Goal: Task Accomplishment & Management: Manage account settings

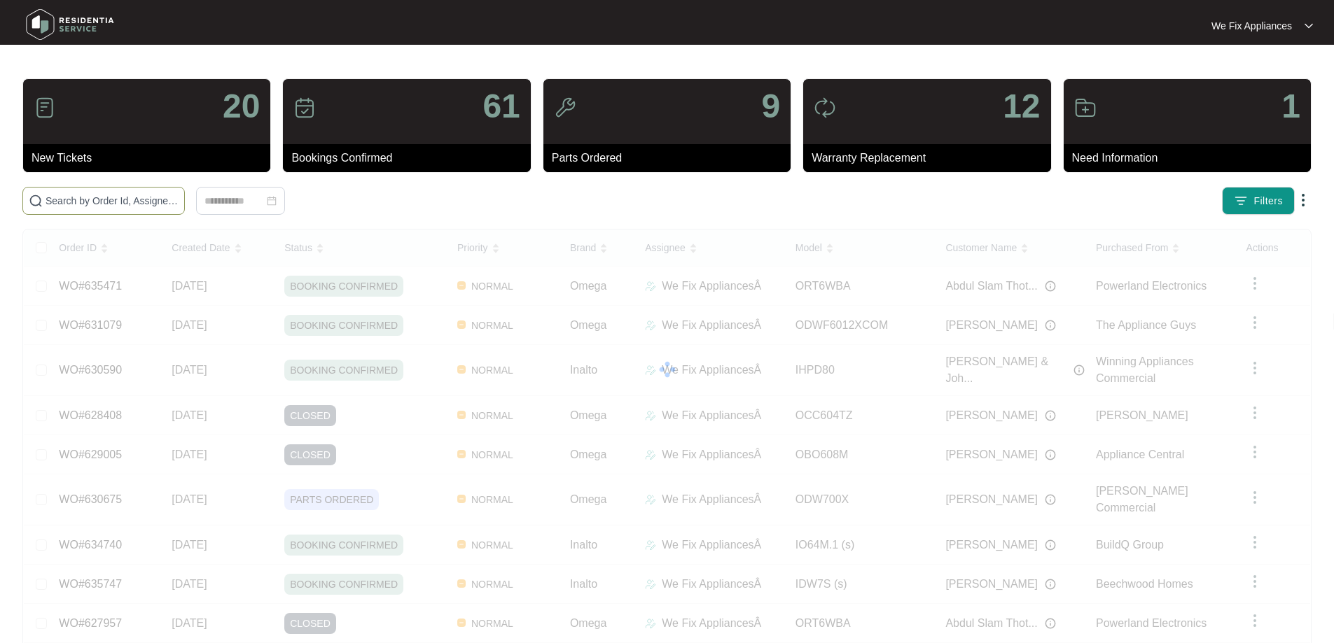
drag, startPoint x: 128, startPoint y: 218, endPoint x: 125, endPoint y: 198, distance: 19.8
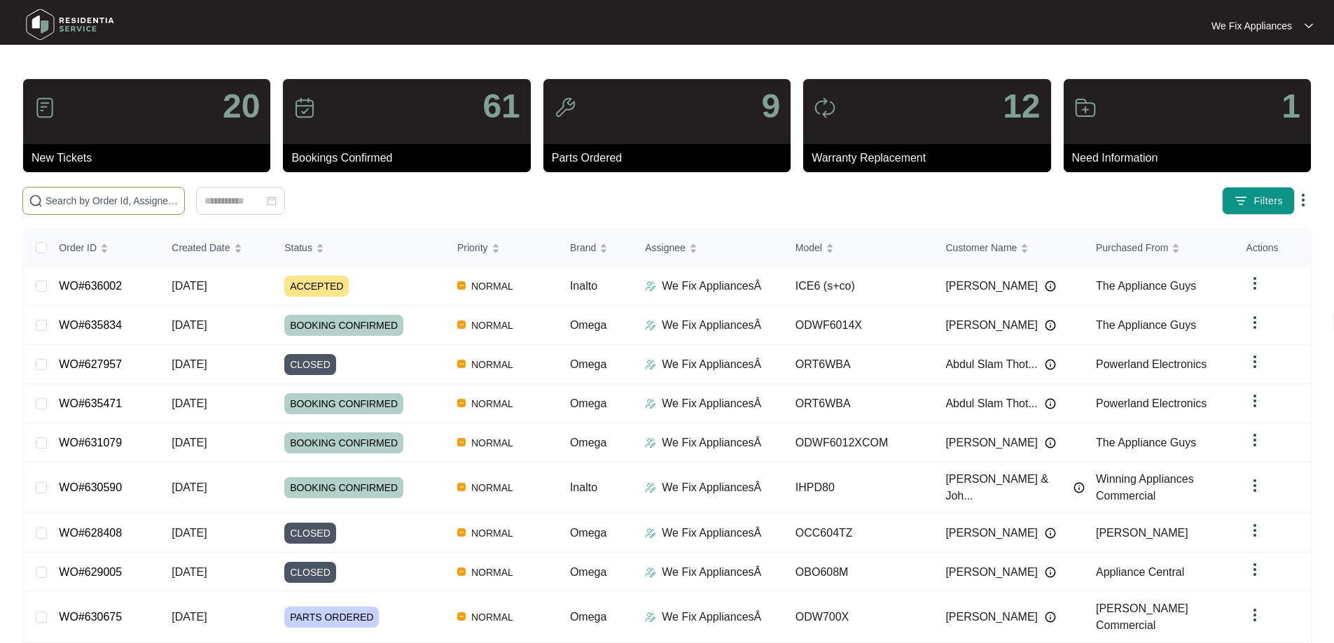
paste input "630675"
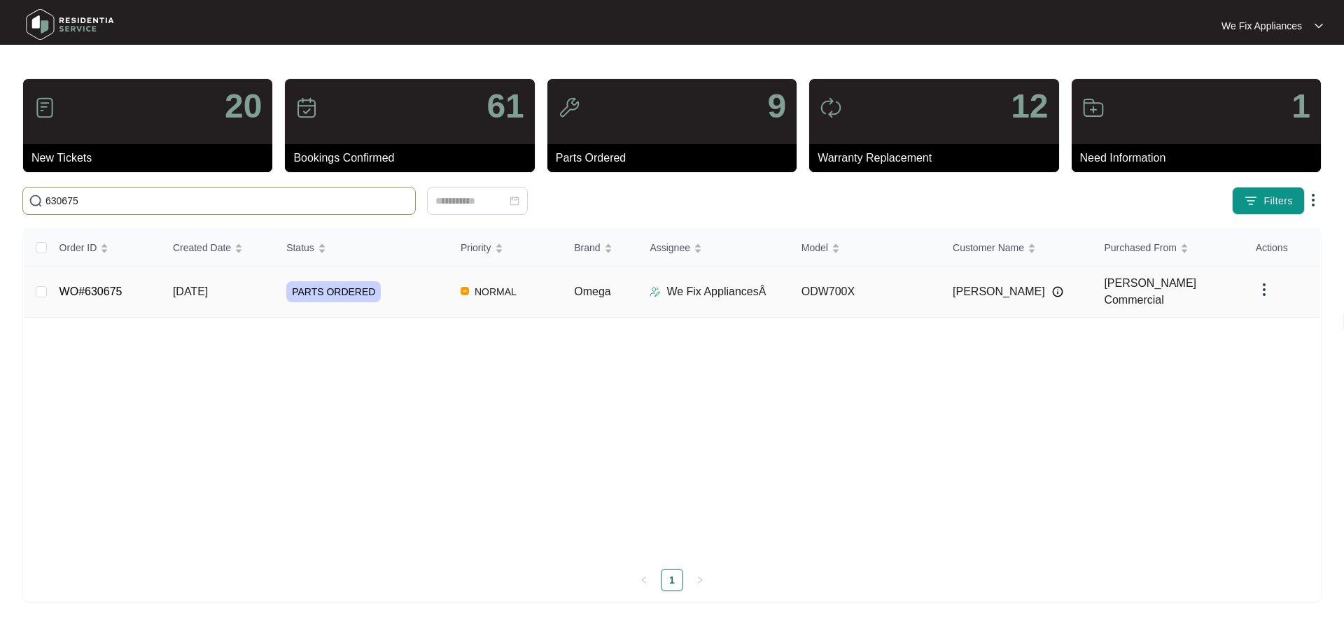
type input "630675"
click at [85, 286] on link "WO#630675" at bounding box center [91, 292] width 63 height 12
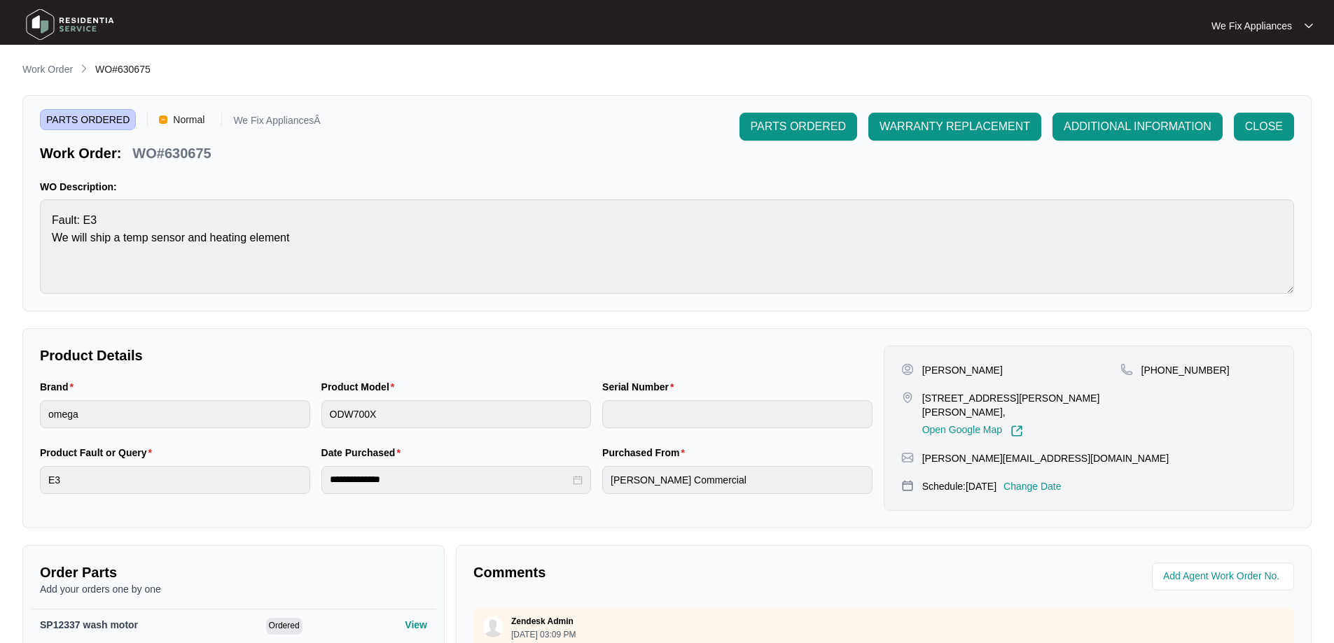
drag, startPoint x: 1040, startPoint y: 515, endPoint x: 1019, endPoint y: 463, distance: 55.0
click at [1019, 463] on div "[PERSON_NAME][EMAIL_ADDRESS][DOMAIN_NAME]" at bounding box center [1088, 459] width 375 height 14
click at [1028, 484] on p "Change Date" at bounding box center [1032, 487] width 58 height 14
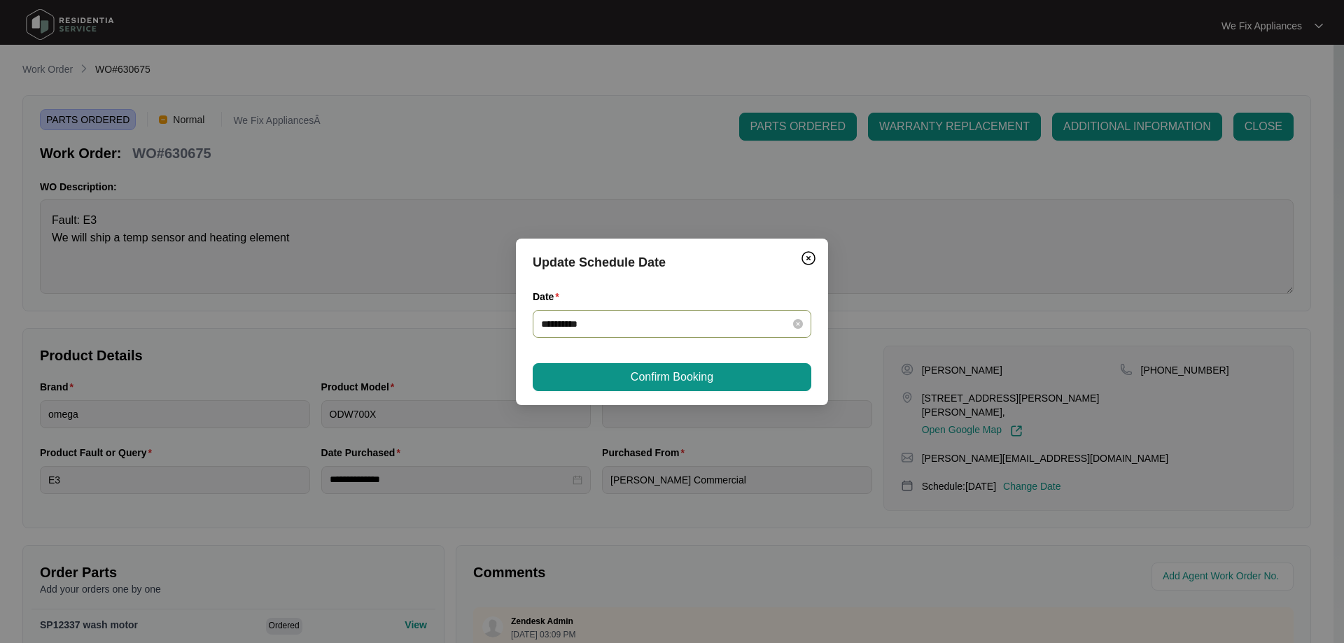
click at [627, 333] on div "**********" at bounding box center [672, 324] width 279 height 28
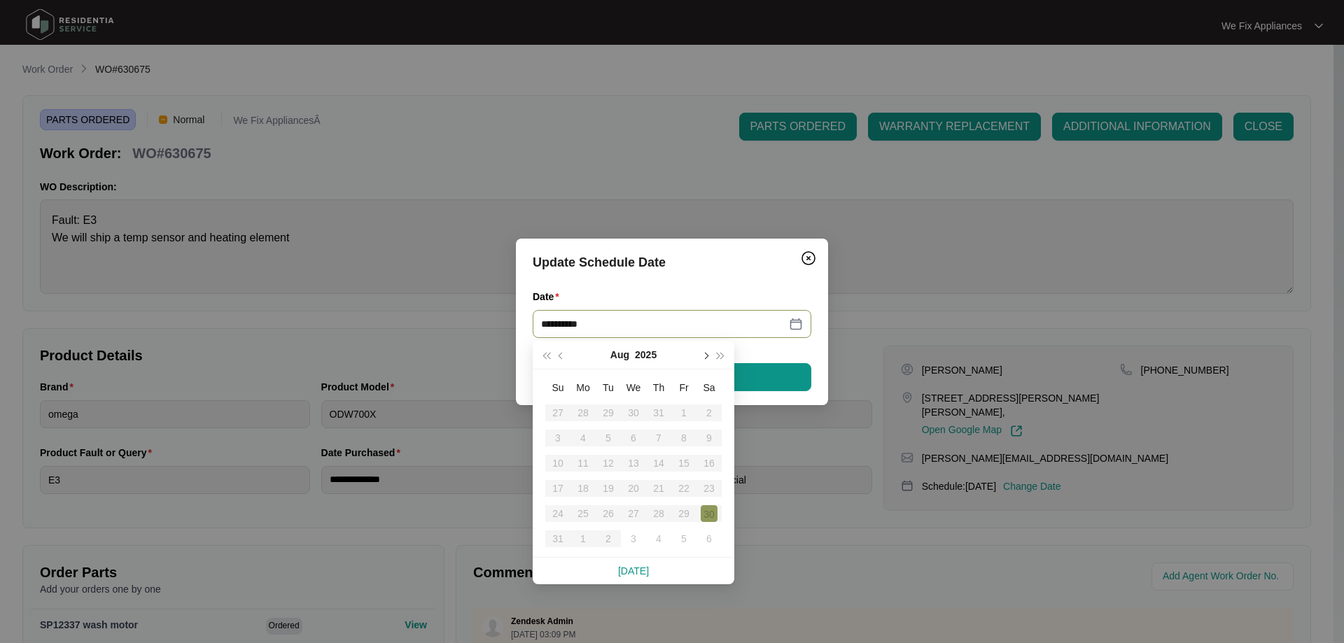
click at [706, 354] on span "button" at bounding box center [704, 355] width 7 height 7
click at [578, 442] on div "8" at bounding box center [583, 438] width 17 height 17
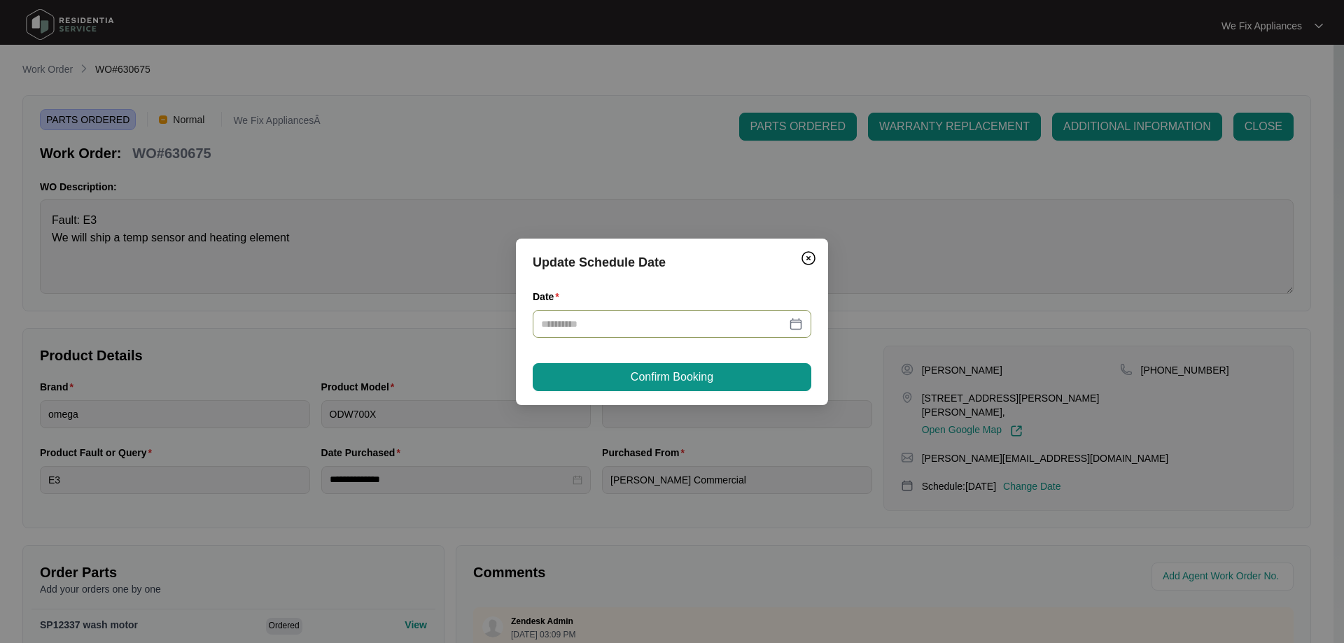
type input "**********"
click at [692, 375] on span "Confirm Booking" at bounding box center [672, 377] width 83 height 17
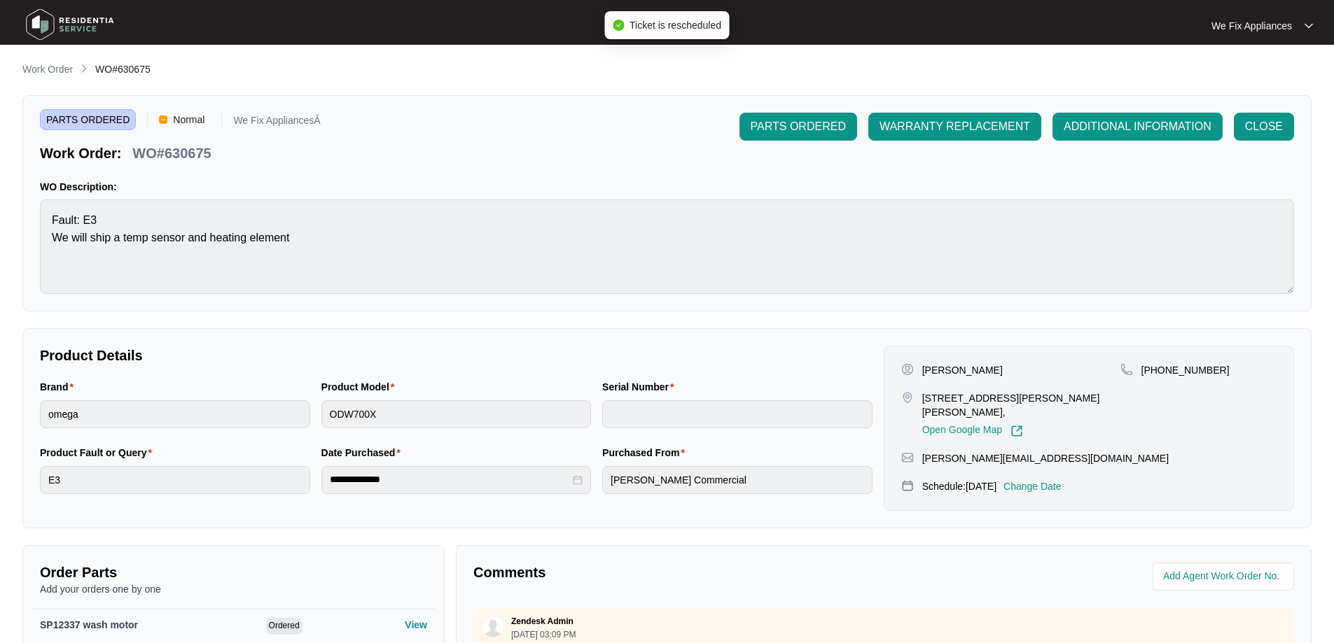
click at [98, 23] on img at bounding box center [70, 25] width 98 height 42
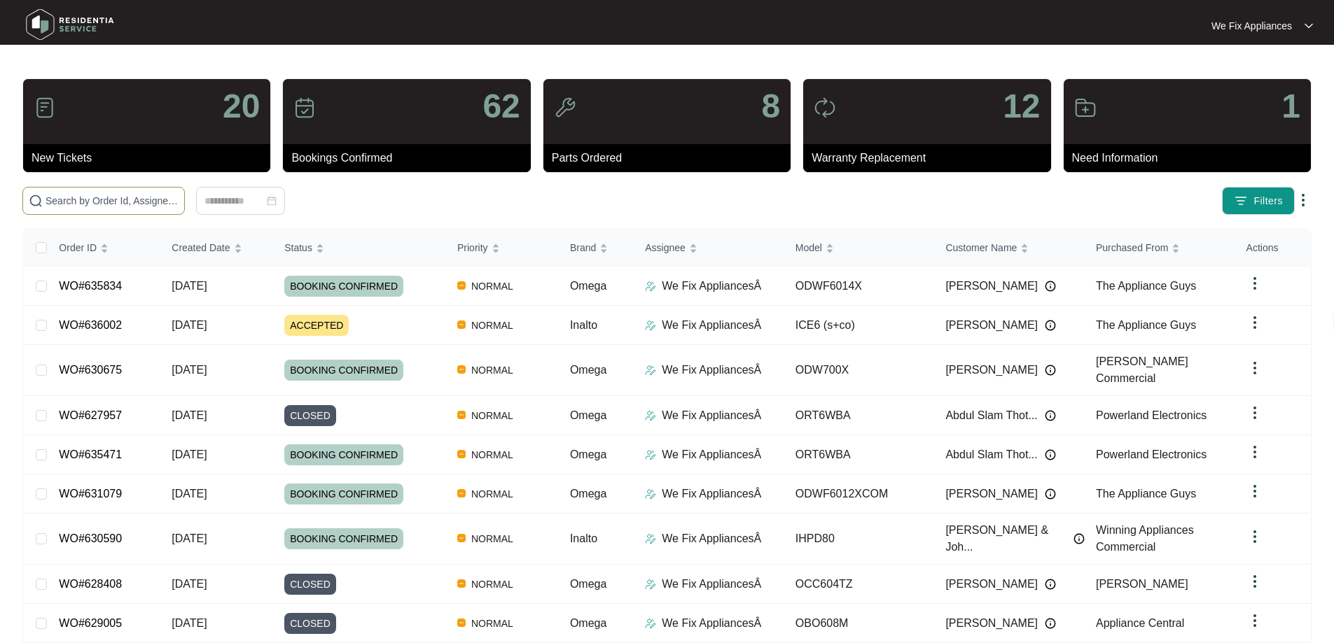
paste input "636002"
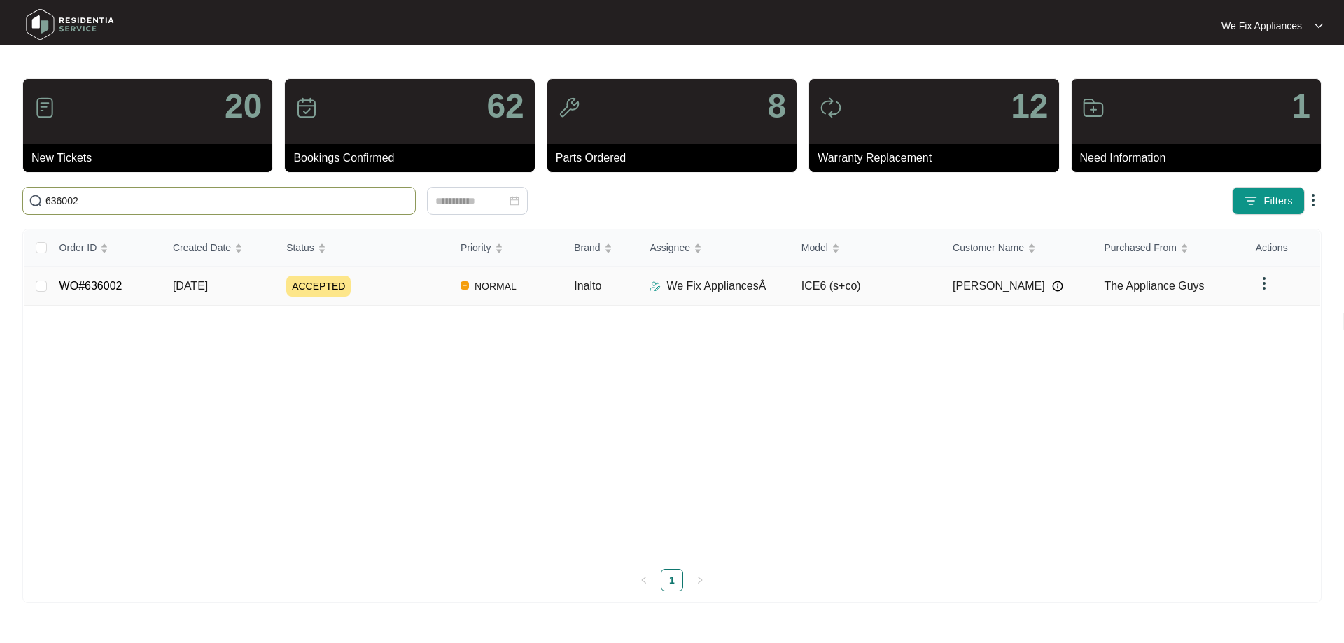
type input "636002"
click at [90, 277] on td "WO#636002" at bounding box center [104, 286] width 113 height 39
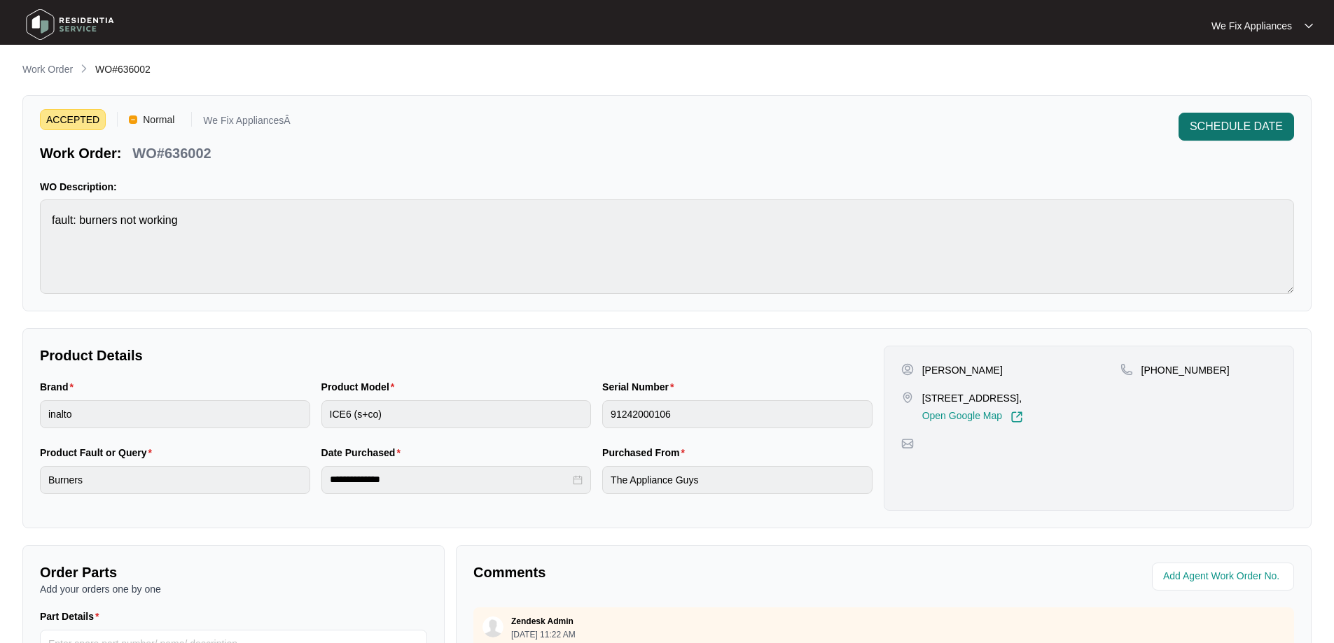
click at [1234, 116] on button "SCHEDULE DATE" at bounding box center [1236, 127] width 116 height 28
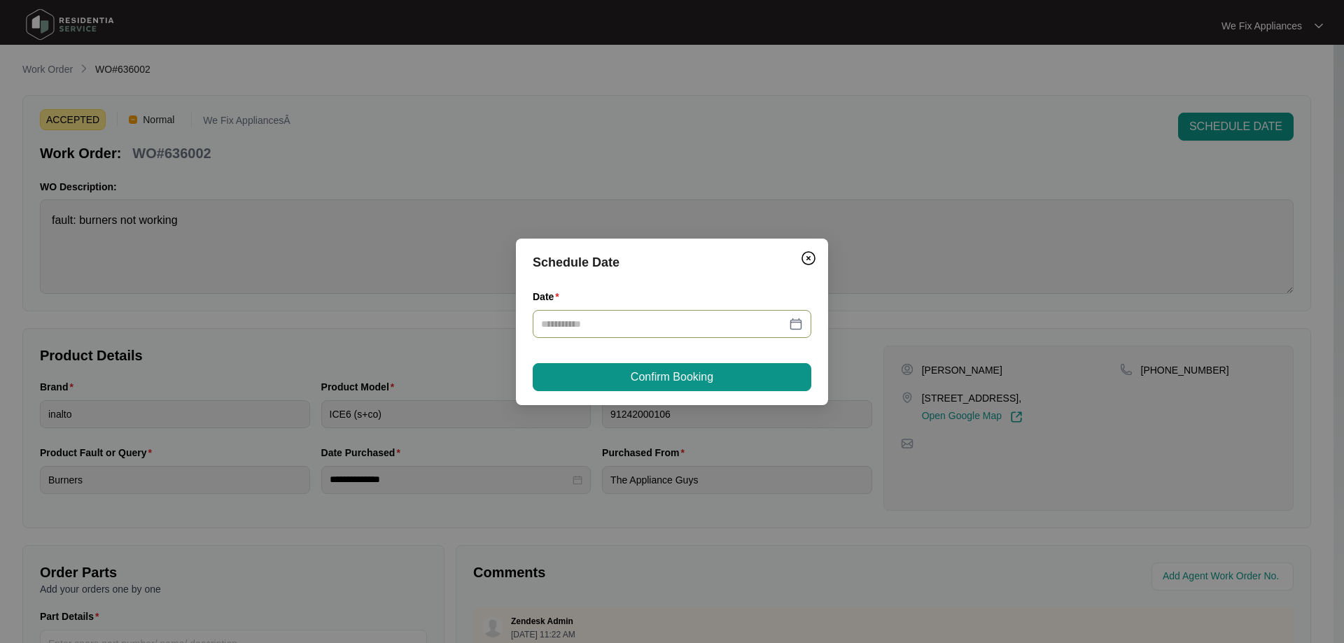
click at [641, 314] on div at bounding box center [672, 324] width 279 height 28
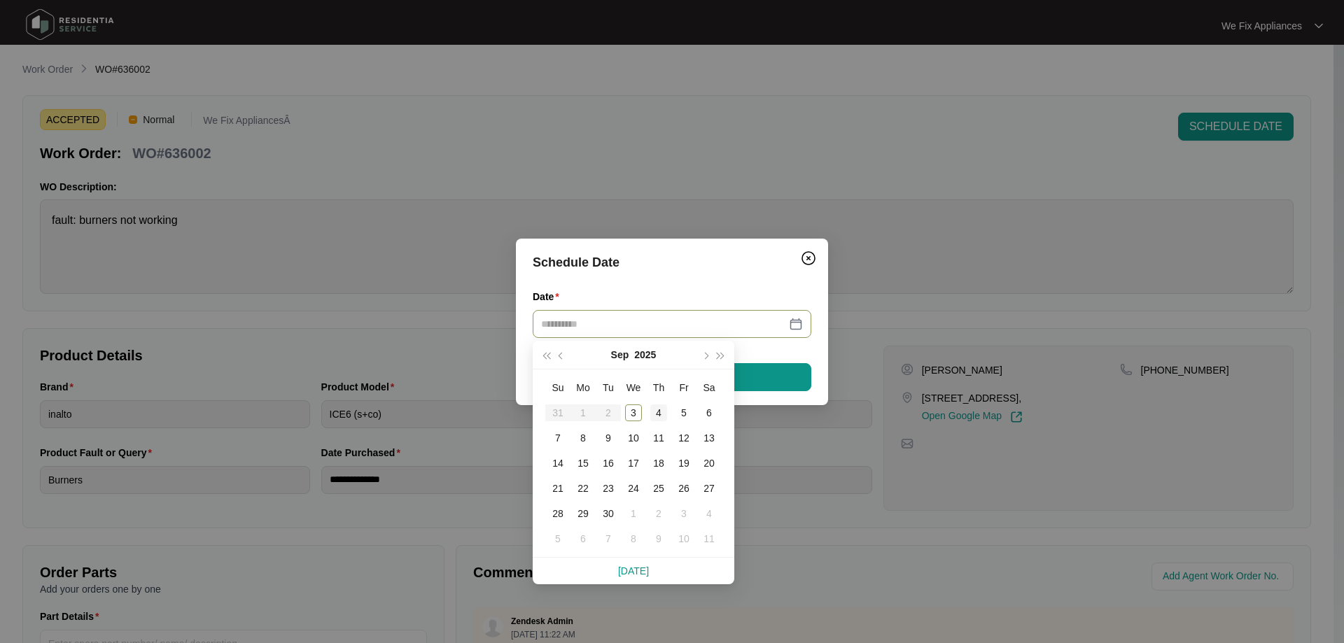
type input "**********"
click at [659, 413] on div "4" at bounding box center [658, 413] width 17 height 17
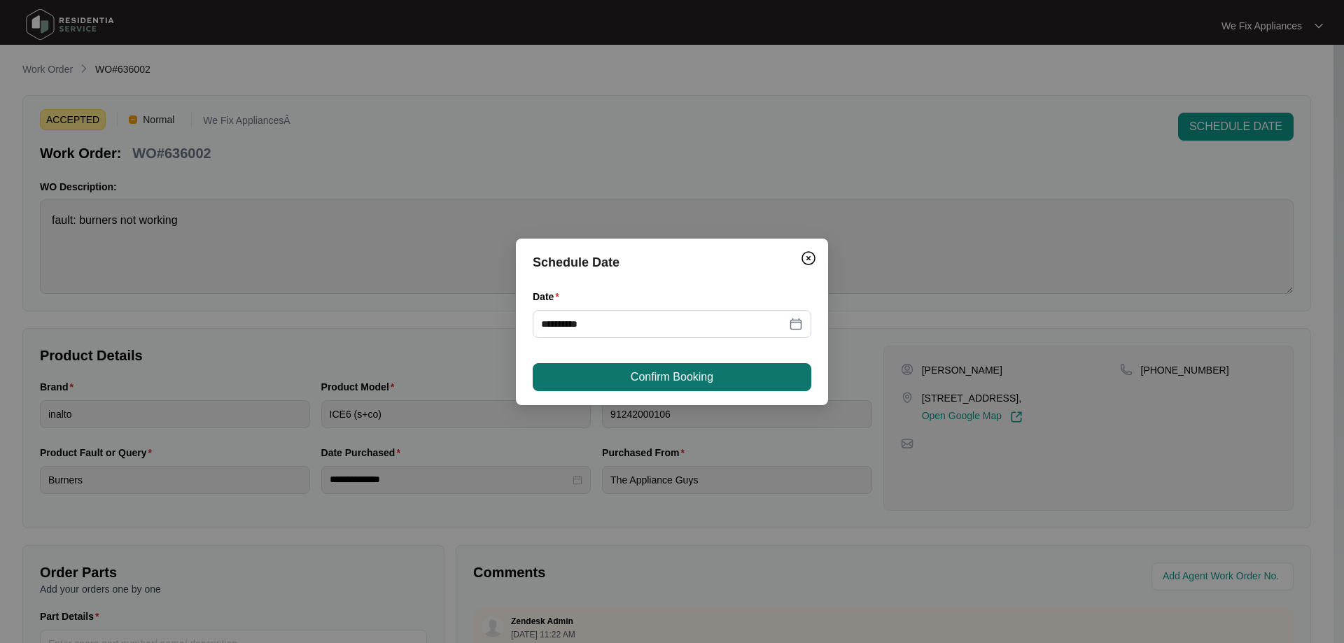
click at [657, 372] on span "Confirm Booking" at bounding box center [672, 377] width 83 height 17
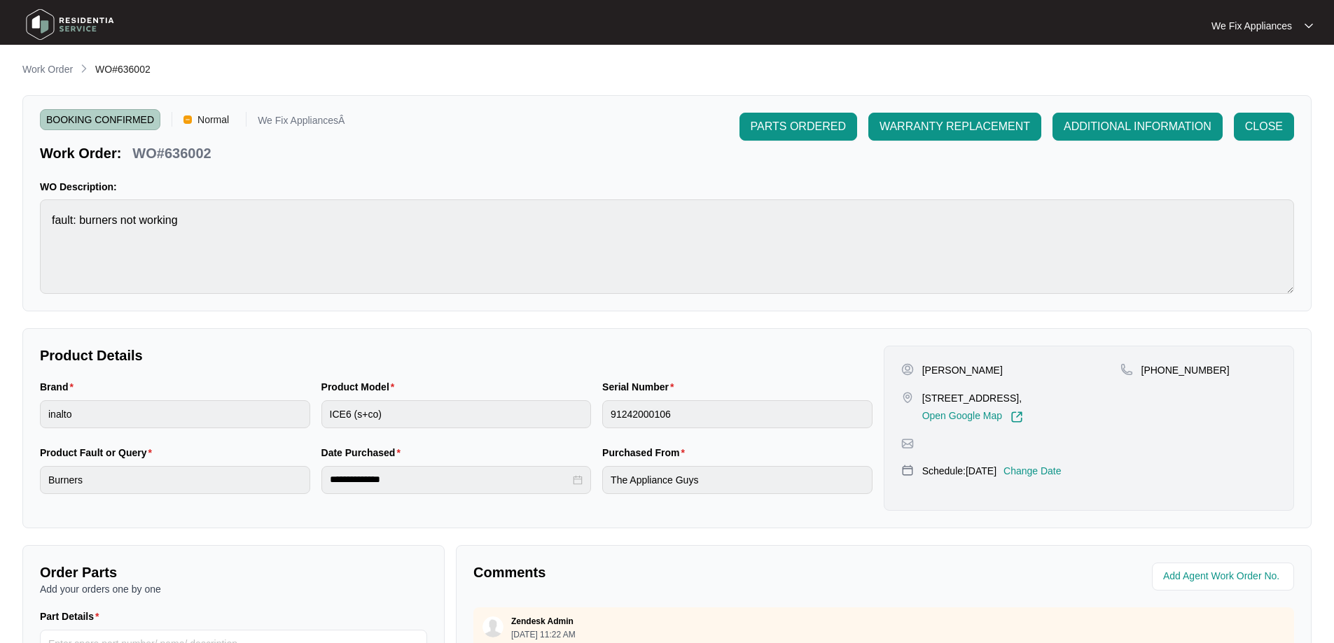
click at [60, 27] on img at bounding box center [70, 25] width 98 height 42
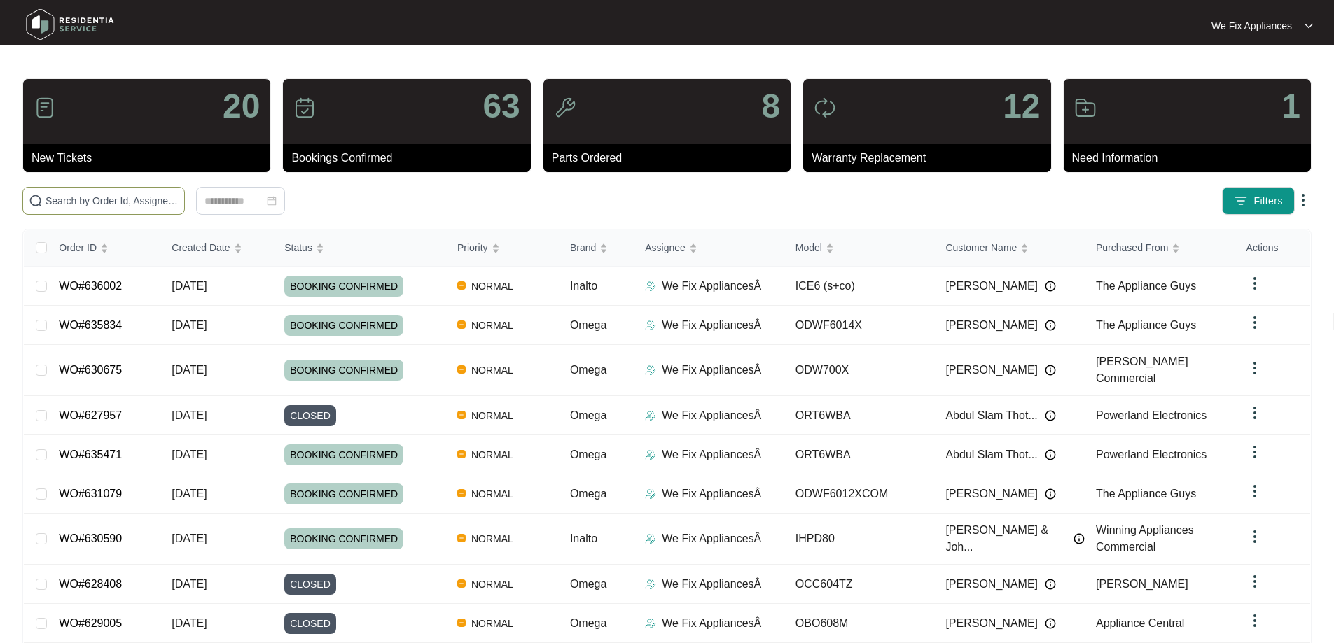
paste input "634128"
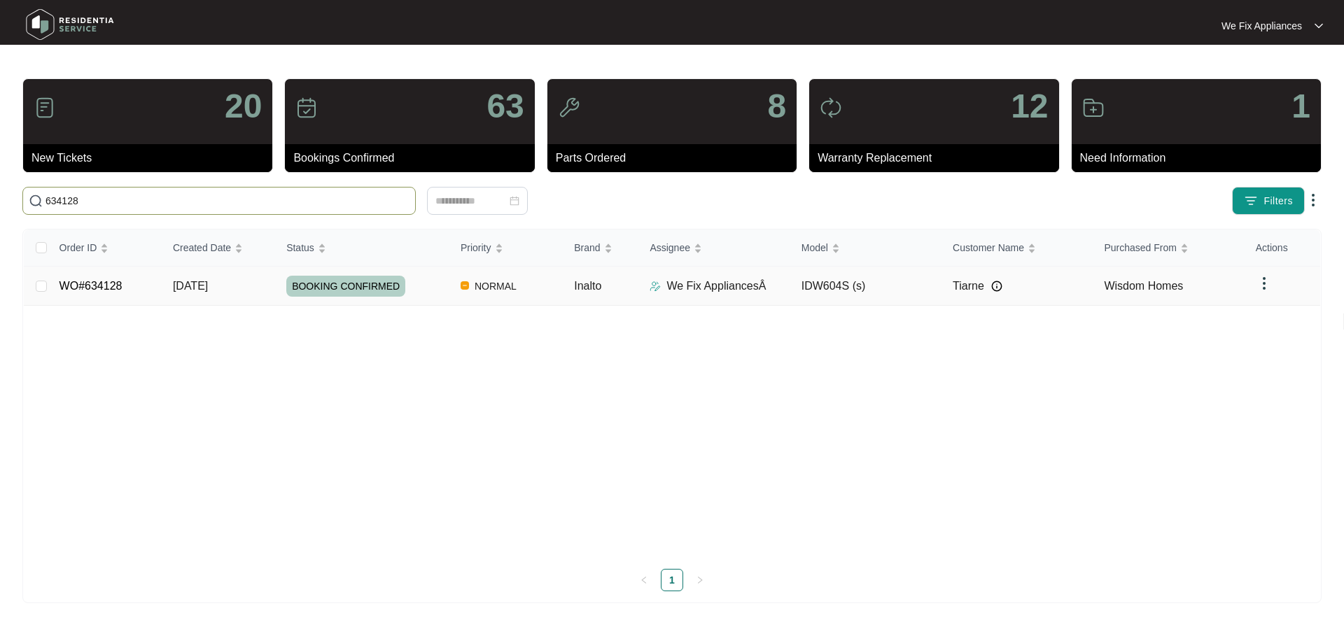
type input "634128"
click at [111, 283] on link "WO#634128" at bounding box center [91, 286] width 63 height 12
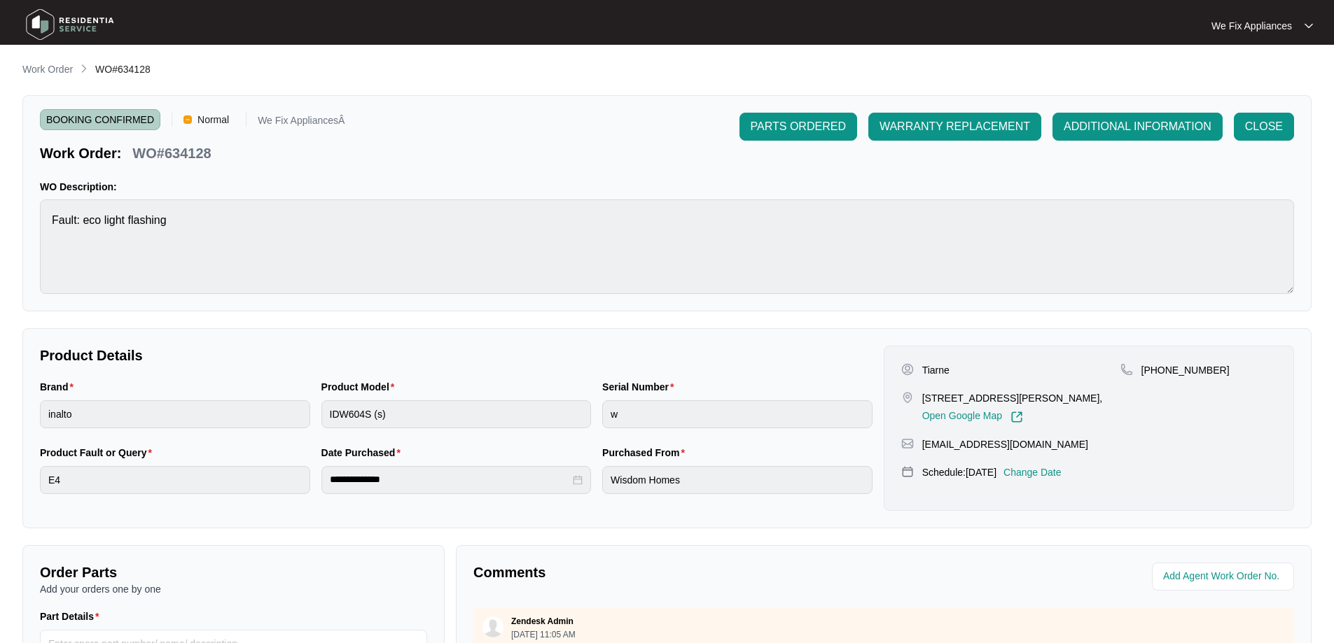
click at [1054, 475] on p "Change Date" at bounding box center [1032, 473] width 58 height 14
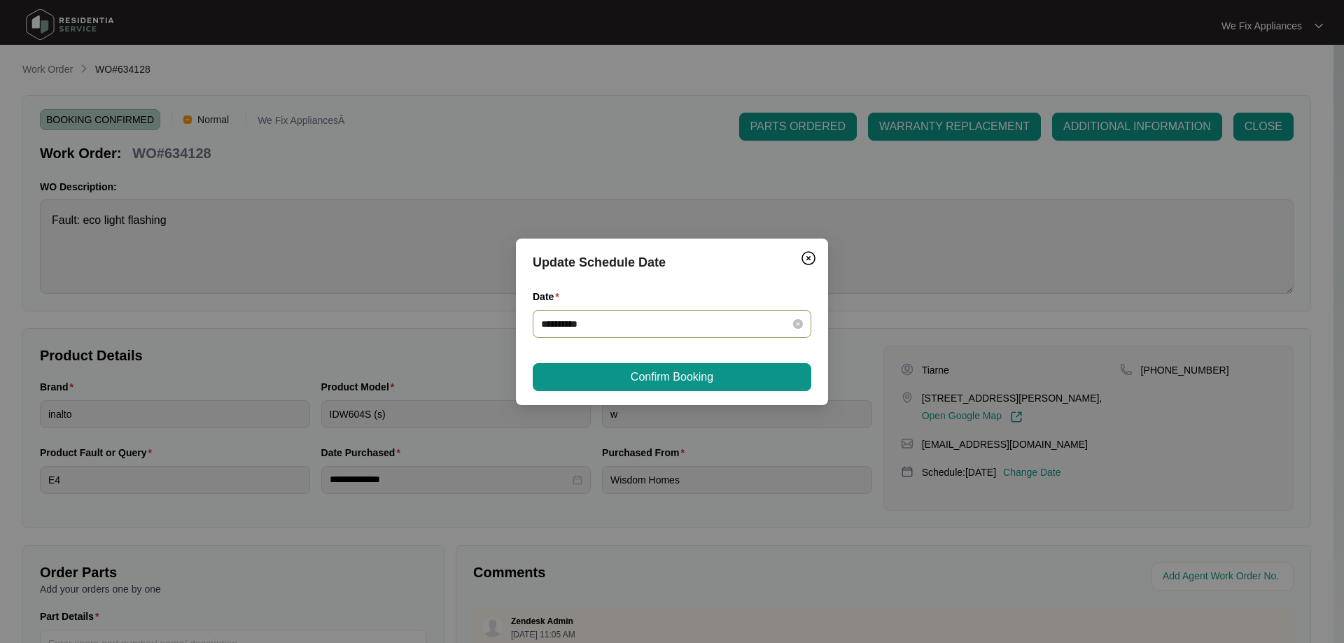
drag, startPoint x: 622, startPoint y: 316, endPoint x: 624, endPoint y: 334, distance: 18.3
click at [622, 316] on input "**********" at bounding box center [663, 323] width 245 height 15
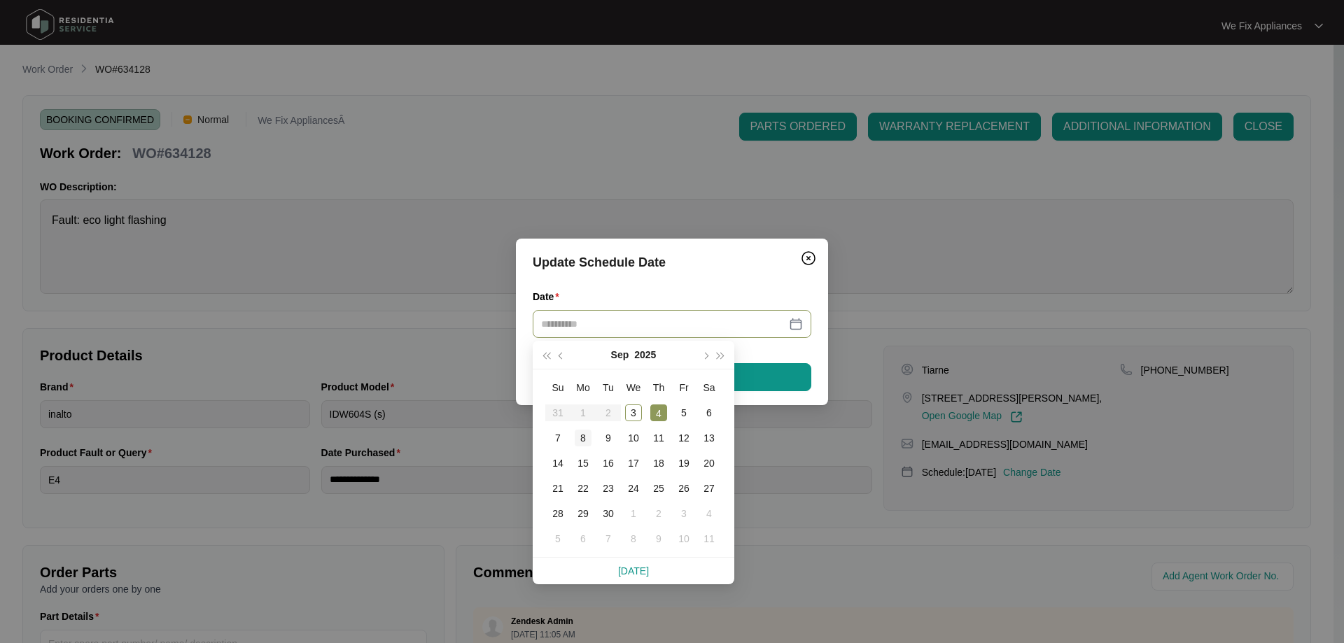
click at [585, 433] on div "8" at bounding box center [583, 438] width 17 height 17
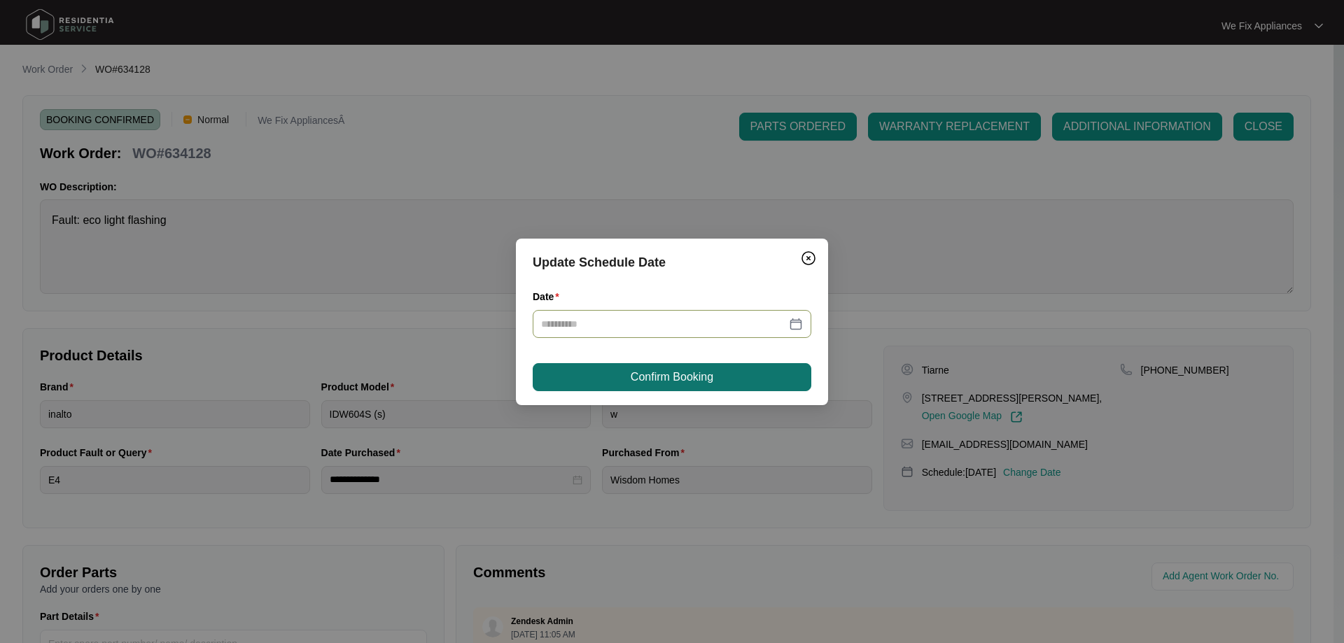
type input "**********"
click at [678, 372] on span "Confirm Booking" at bounding box center [672, 377] width 83 height 17
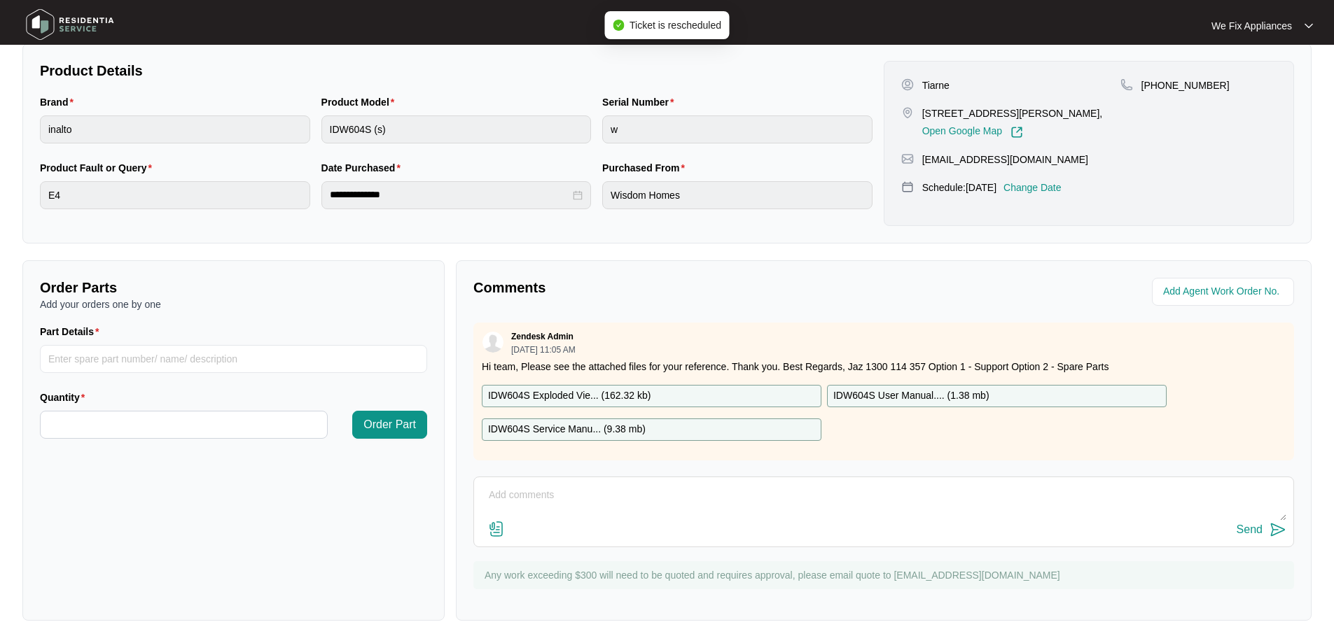
scroll to position [286, 0]
click at [631, 498] on textarea at bounding box center [883, 502] width 805 height 36
type textarea "c"
type textarea "Hi team just fyi - customer rebooked for [DATE] thank you."
click at [1244, 529] on div "Send" at bounding box center [1249, 530] width 26 height 13
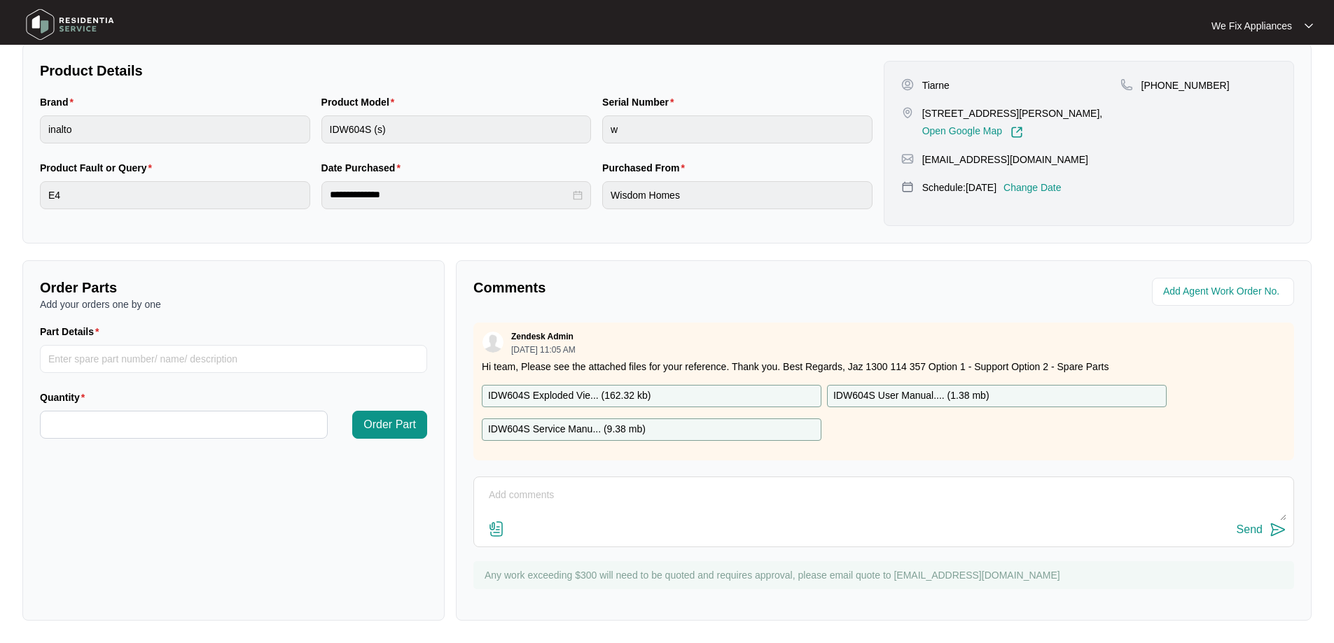
click at [90, 19] on img at bounding box center [70, 25] width 98 height 42
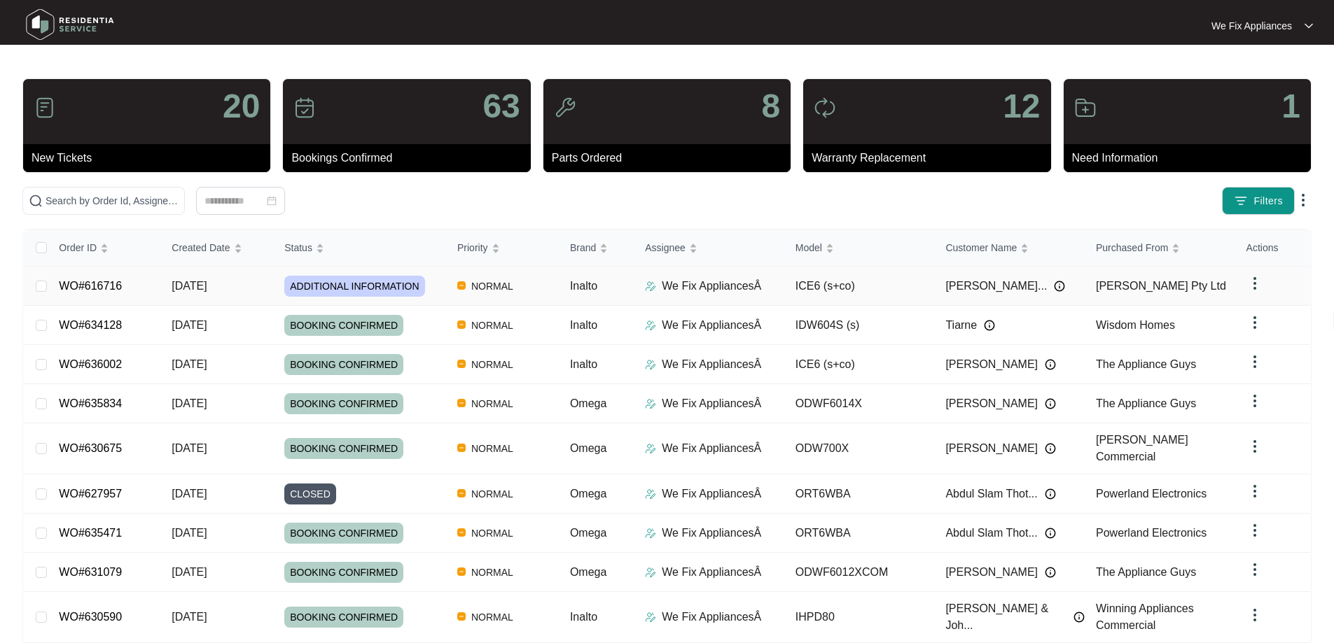
click at [96, 281] on link "WO#616716" at bounding box center [90, 286] width 63 height 12
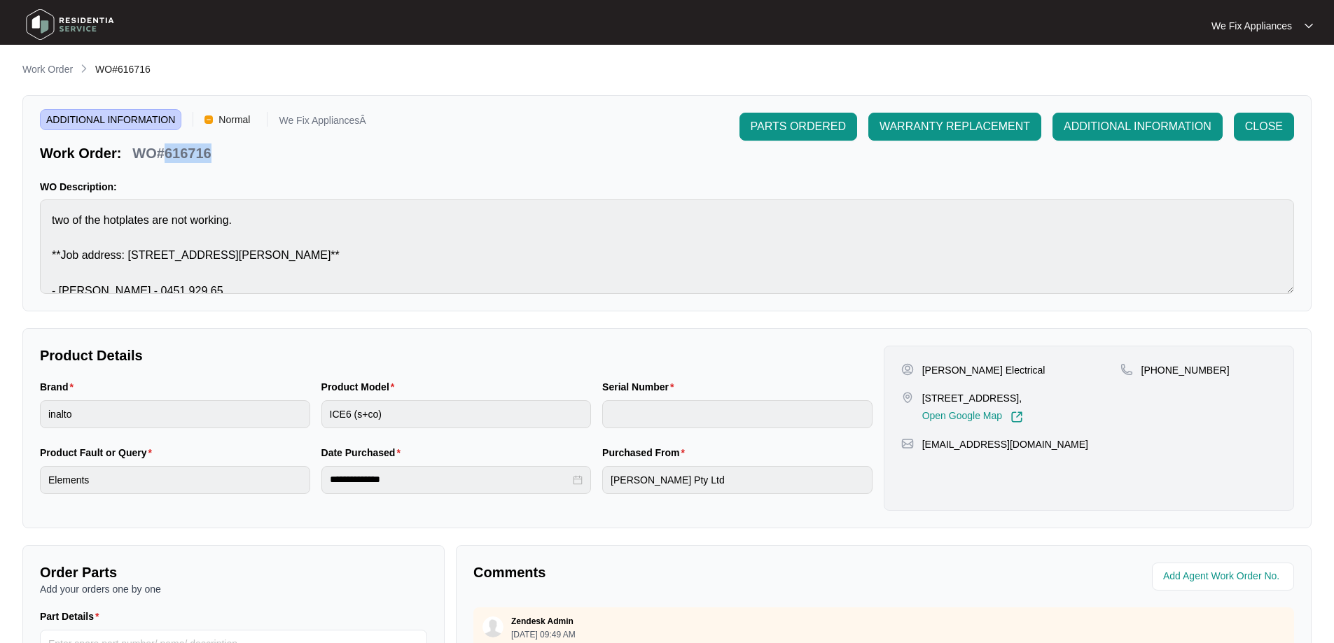
drag, startPoint x: 210, startPoint y: 155, endPoint x: 168, endPoint y: 151, distance: 42.3
click at [168, 151] on p "WO#616716" at bounding box center [171, 154] width 78 height 20
copy p "616716"
click at [80, 17] on img at bounding box center [70, 25] width 98 height 42
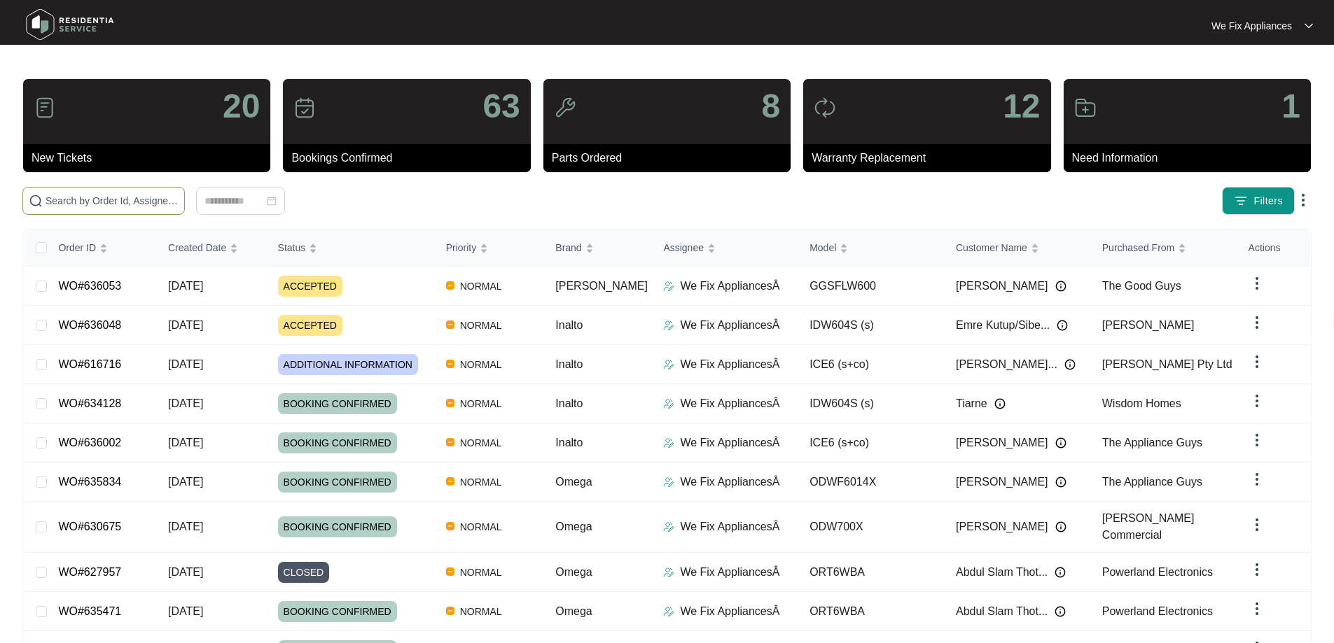
paste input "636048"
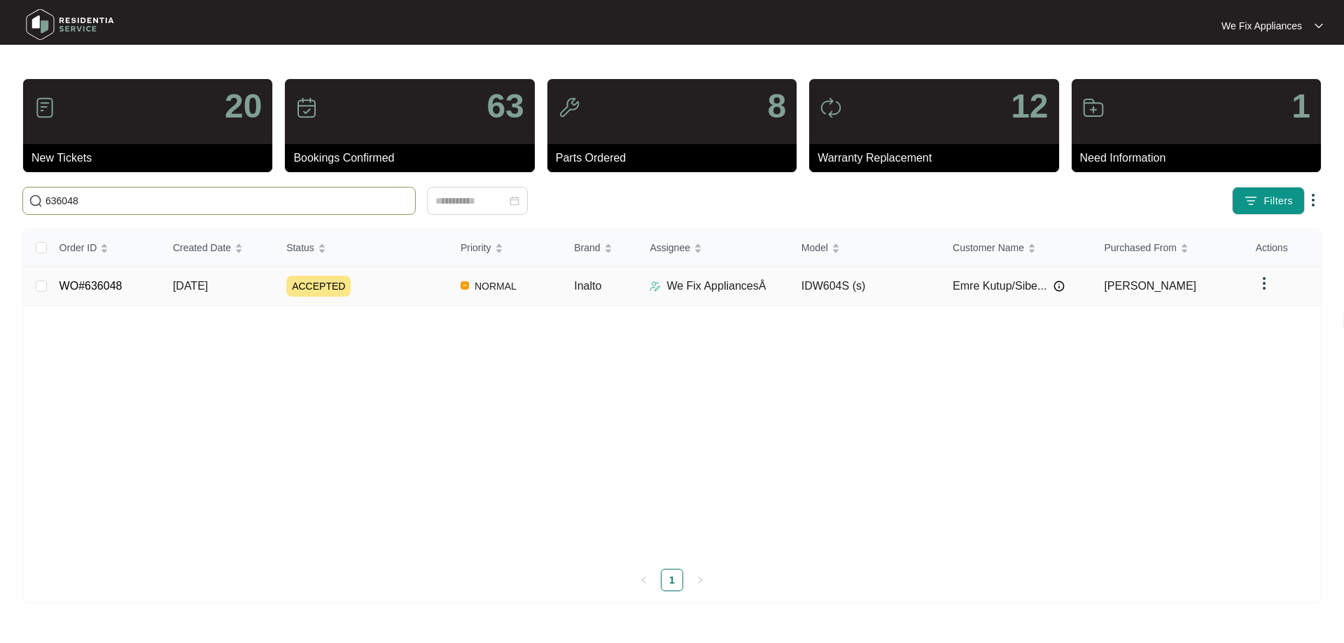
type input "636048"
click at [89, 290] on link "WO#636048" at bounding box center [91, 286] width 63 height 12
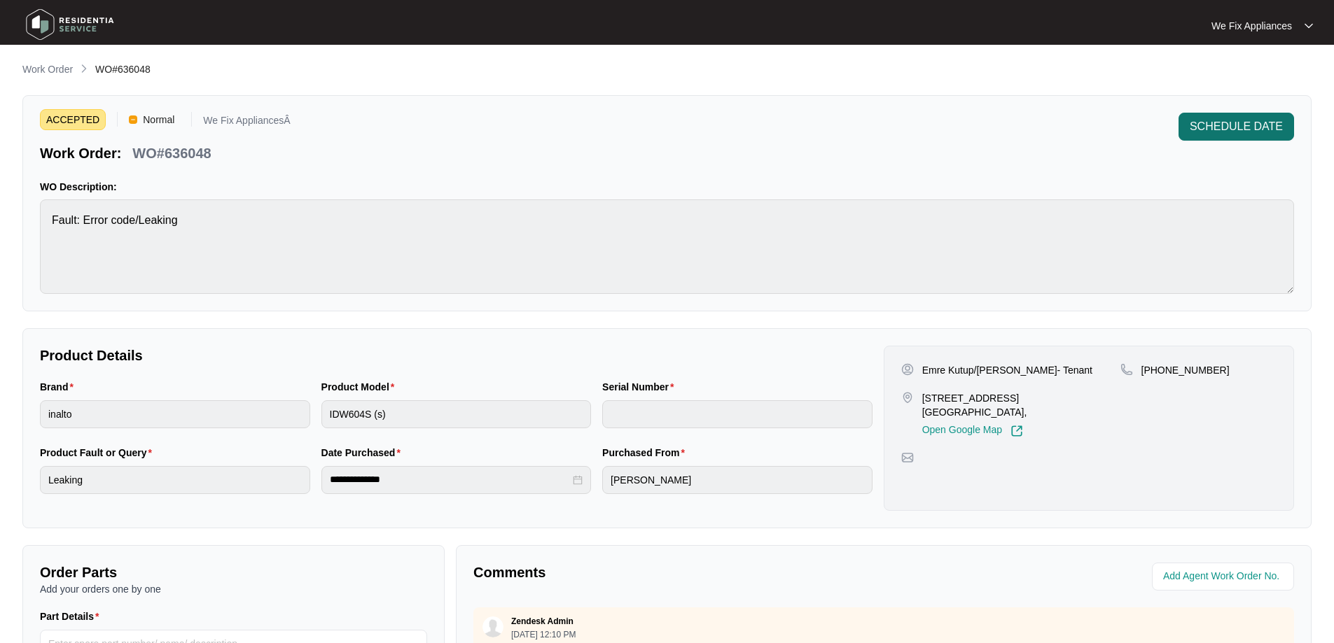
click at [1219, 130] on span "SCHEDULE DATE" at bounding box center [1235, 126] width 93 height 17
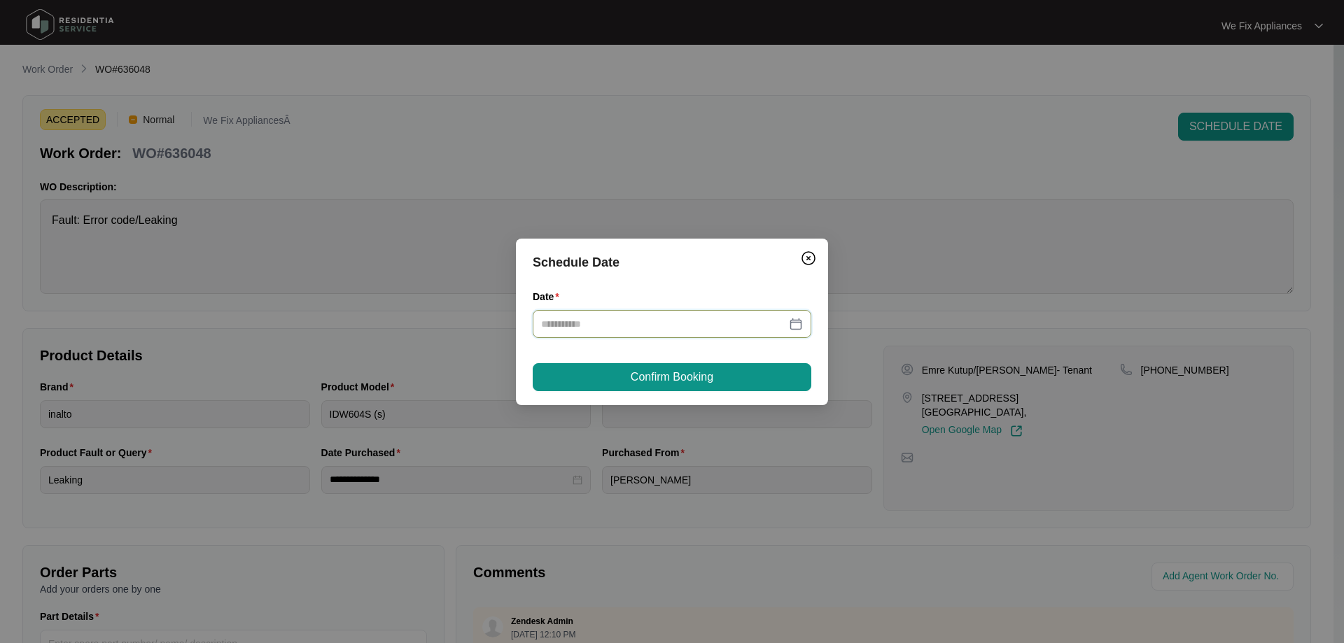
click at [624, 330] on input "Date" at bounding box center [663, 323] width 245 height 15
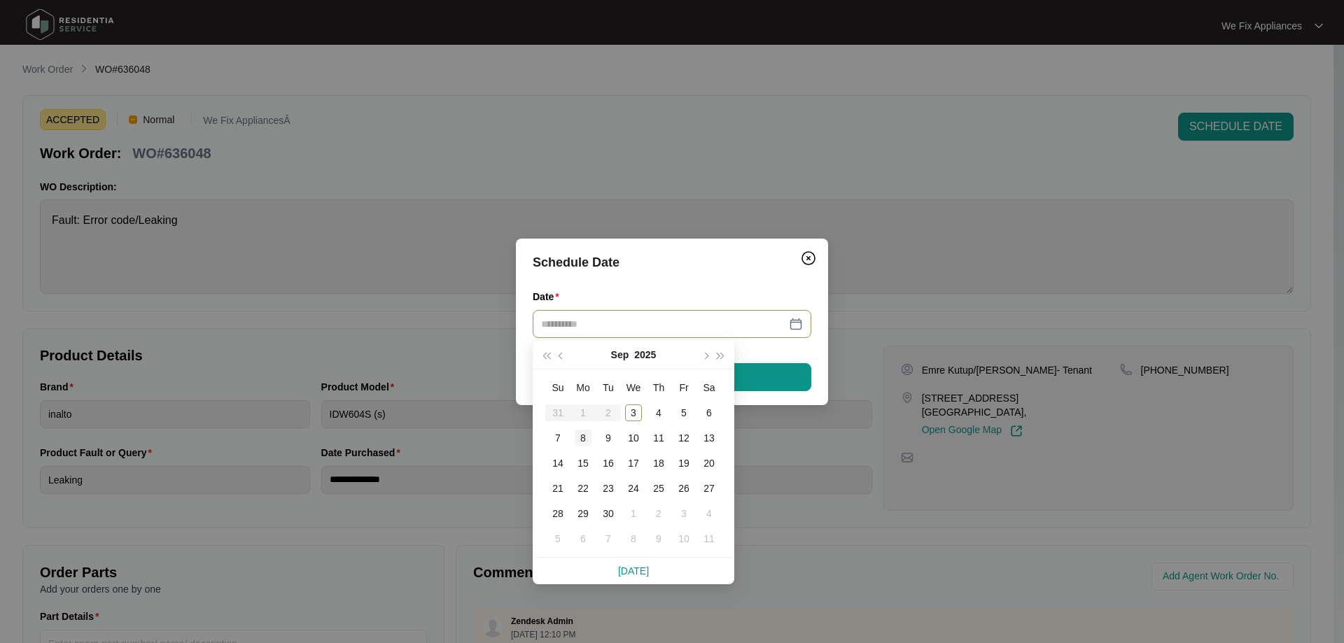
type input "**********"
click at [585, 434] on div "8" at bounding box center [583, 438] width 17 height 17
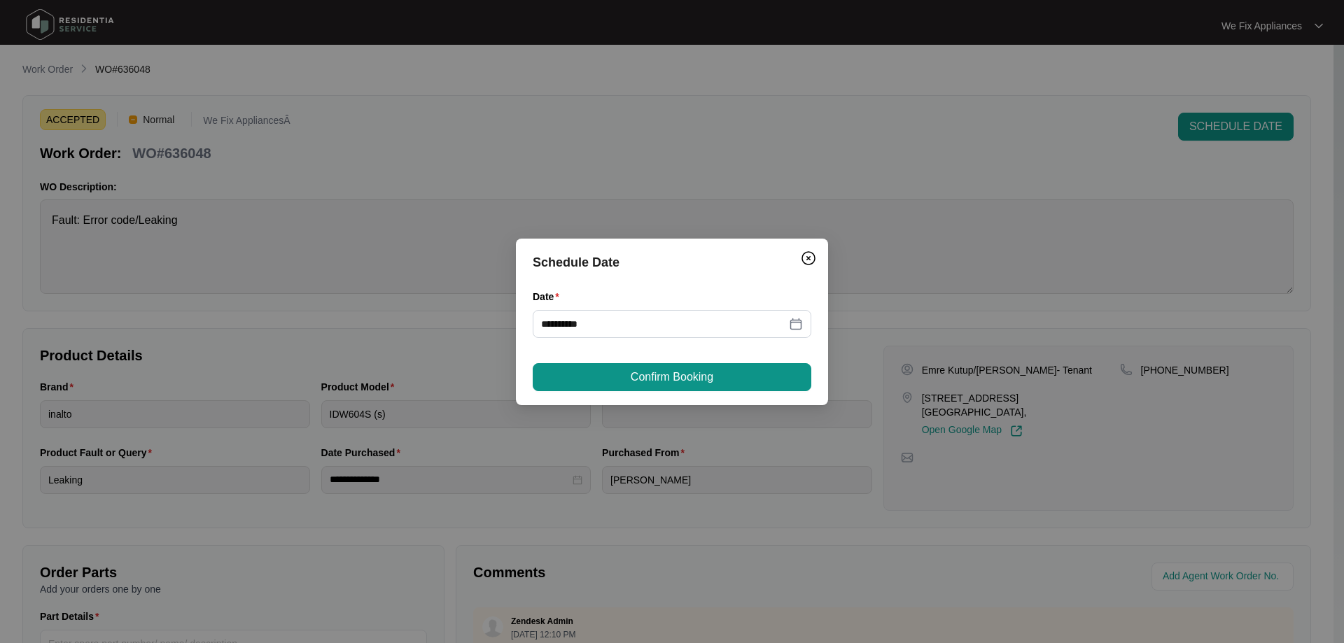
click at [629, 387] on button "Confirm Booking" at bounding box center [672, 377] width 279 height 28
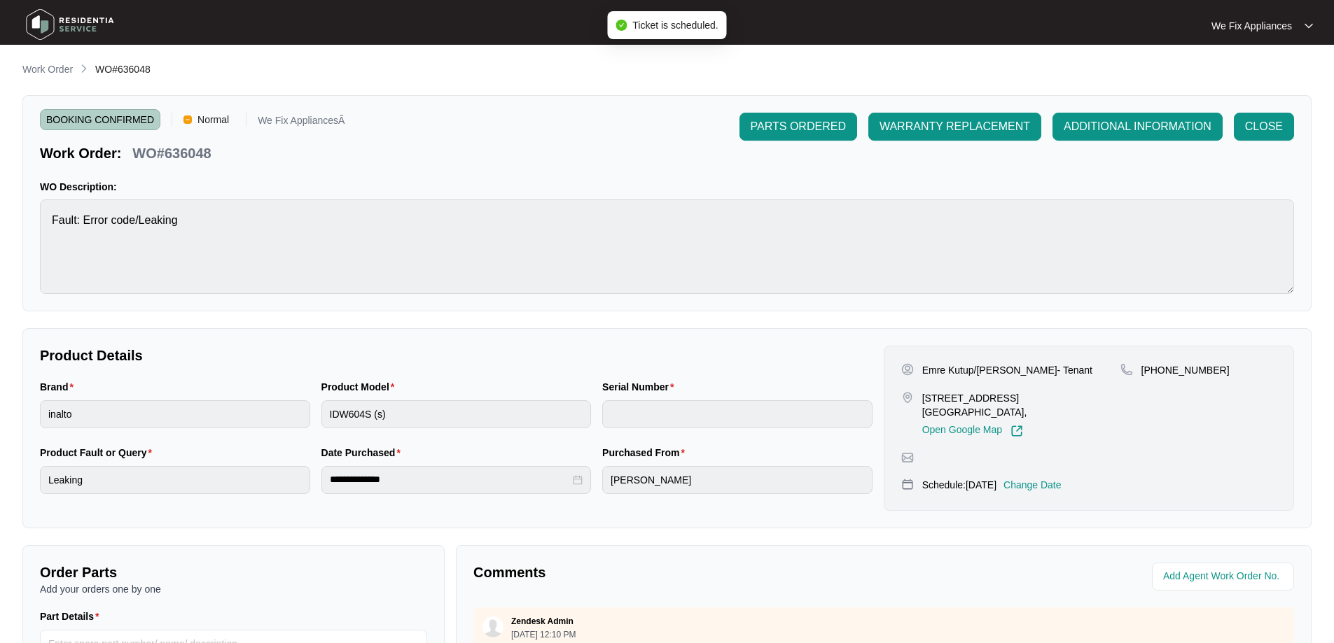
click at [78, 20] on img at bounding box center [70, 25] width 98 height 42
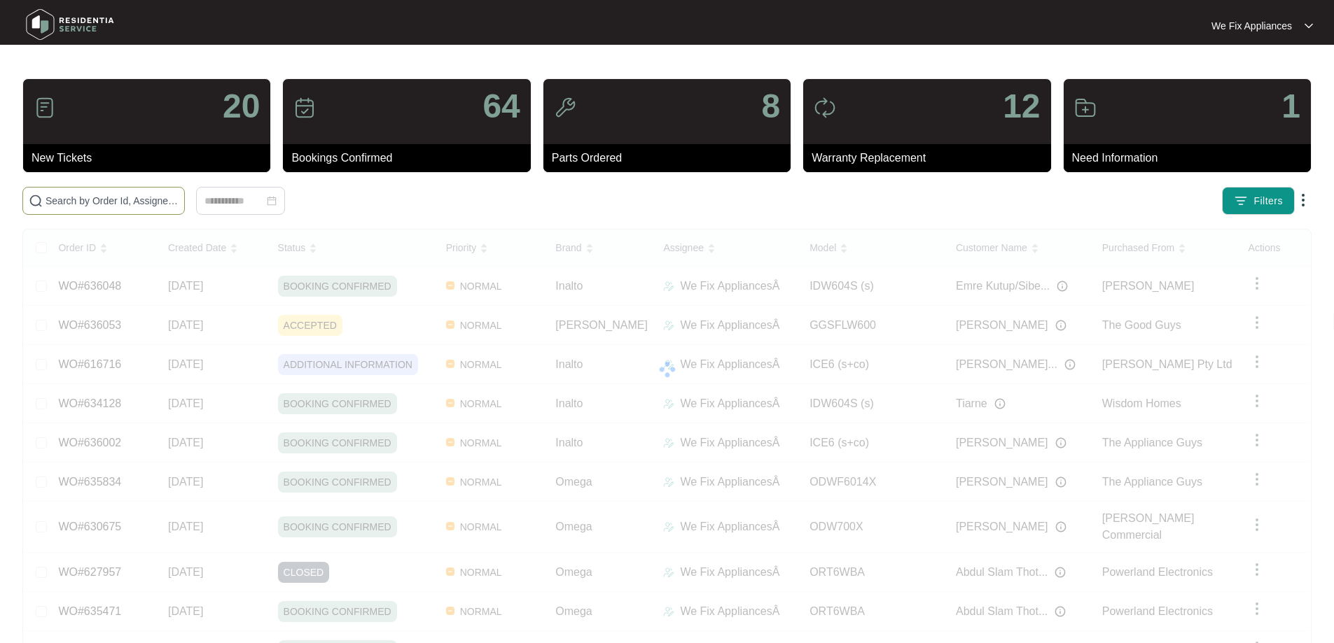
paste input "634803"
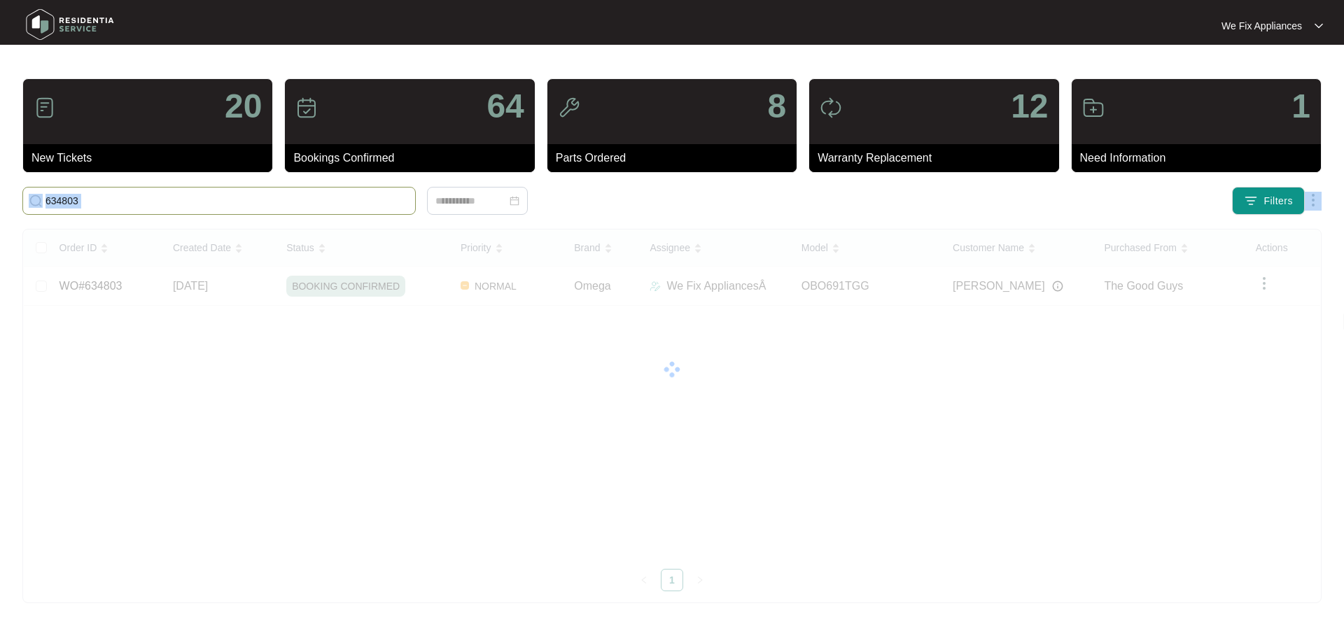
click at [87, 216] on div "20 New Tickets 64 Bookings Confirmed 8 Parts Ordered 12 Warranty Replacement 1 …" at bounding box center [671, 340] width 1299 height 525
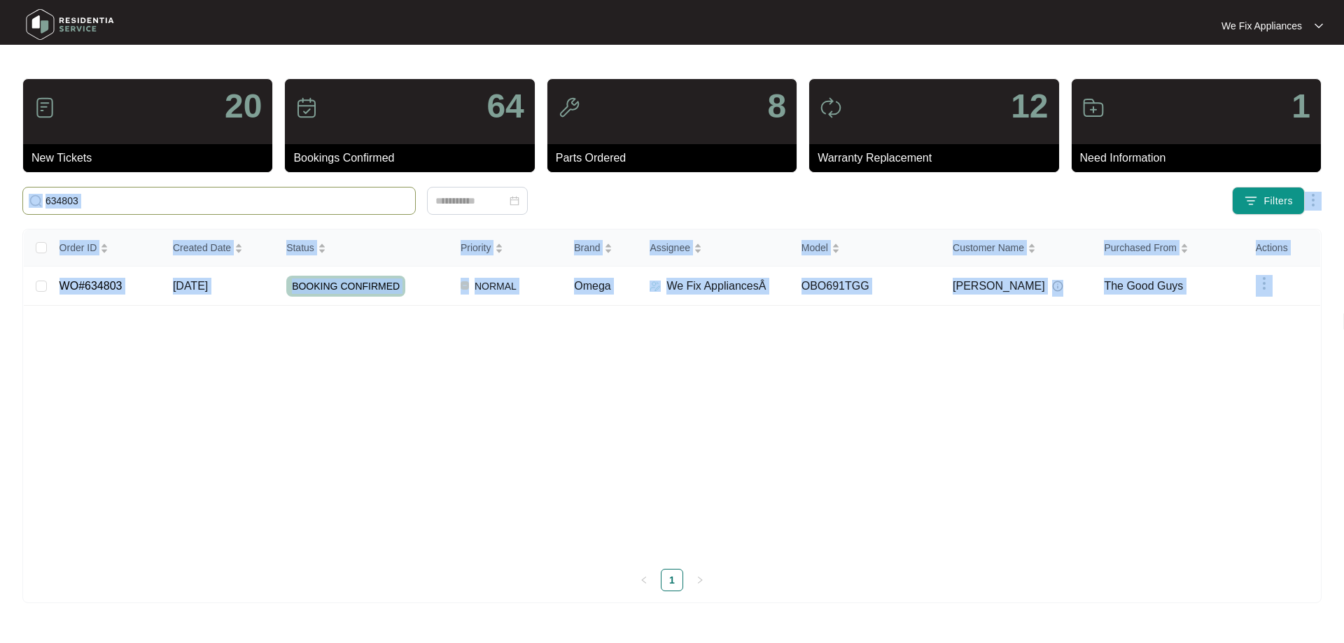
click at [116, 216] on div "20 New Tickets 64 Bookings Confirmed 8 Parts Ordered 12 Warranty Replacement 1 …" at bounding box center [671, 340] width 1299 height 525
click at [73, 25] on img at bounding box center [70, 25] width 98 height 42
click at [46, 205] on input "634803" at bounding box center [228, 200] width 364 height 15
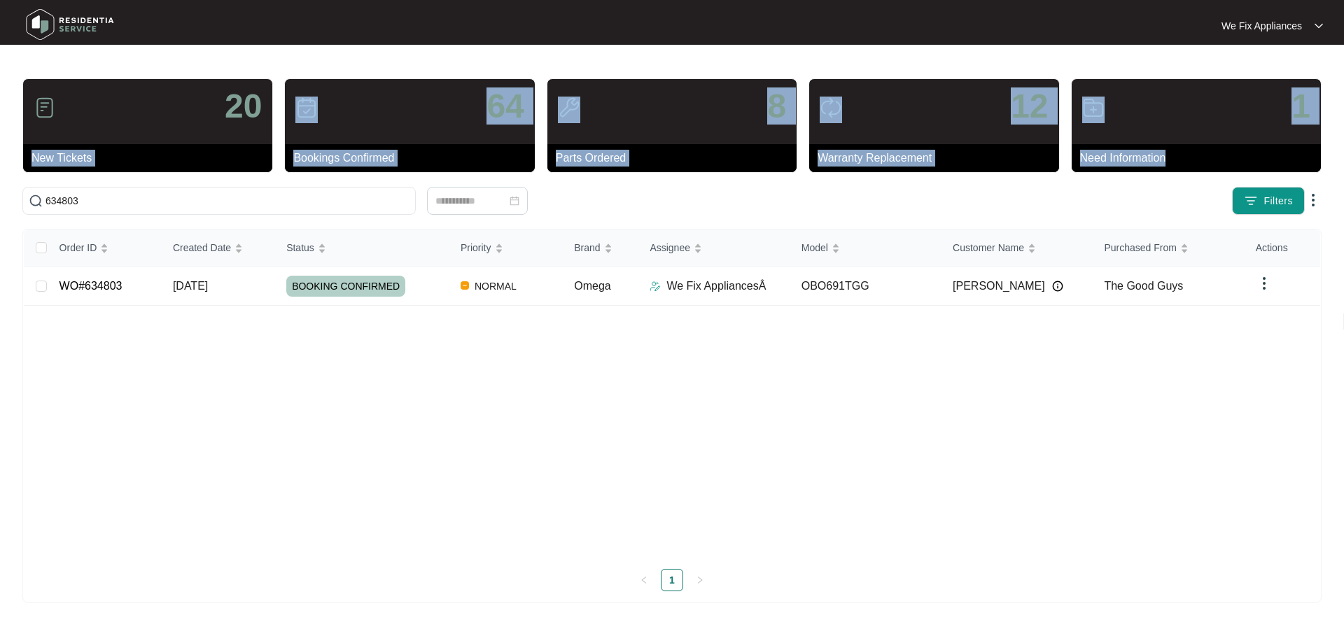
drag, startPoint x: 90, startPoint y: 211, endPoint x: 68, endPoint y: 181, distance: 37.0
click at [42, 172] on div "20 New Tickets 64 Bookings Confirmed 8 Parts Ordered 12 Warranty Replacement 1 …" at bounding box center [671, 340] width 1299 height 525
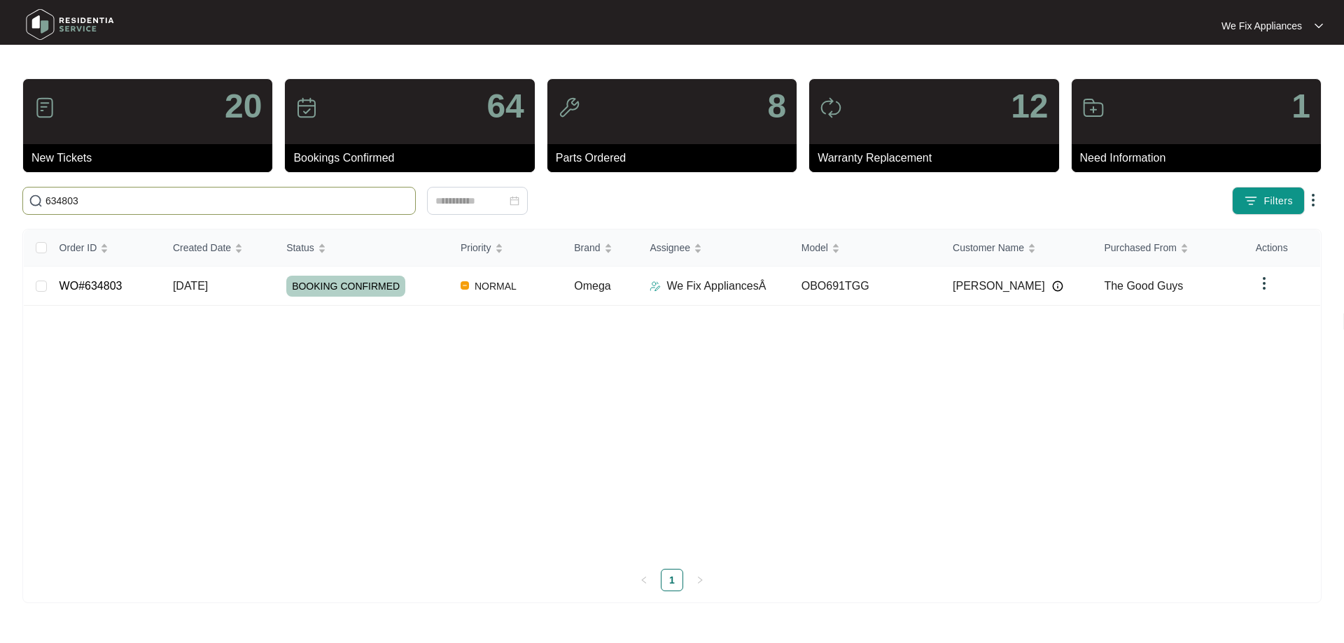
drag, startPoint x: 125, startPoint y: 197, endPoint x: 0, endPoint y: 155, distance: 131.7
click at [0, 155] on main "20 New Tickets 64 Bookings Confirmed 8 Parts Ordered 12 Warranty Replacement 1 …" at bounding box center [672, 321] width 1344 height 643
type input "\"
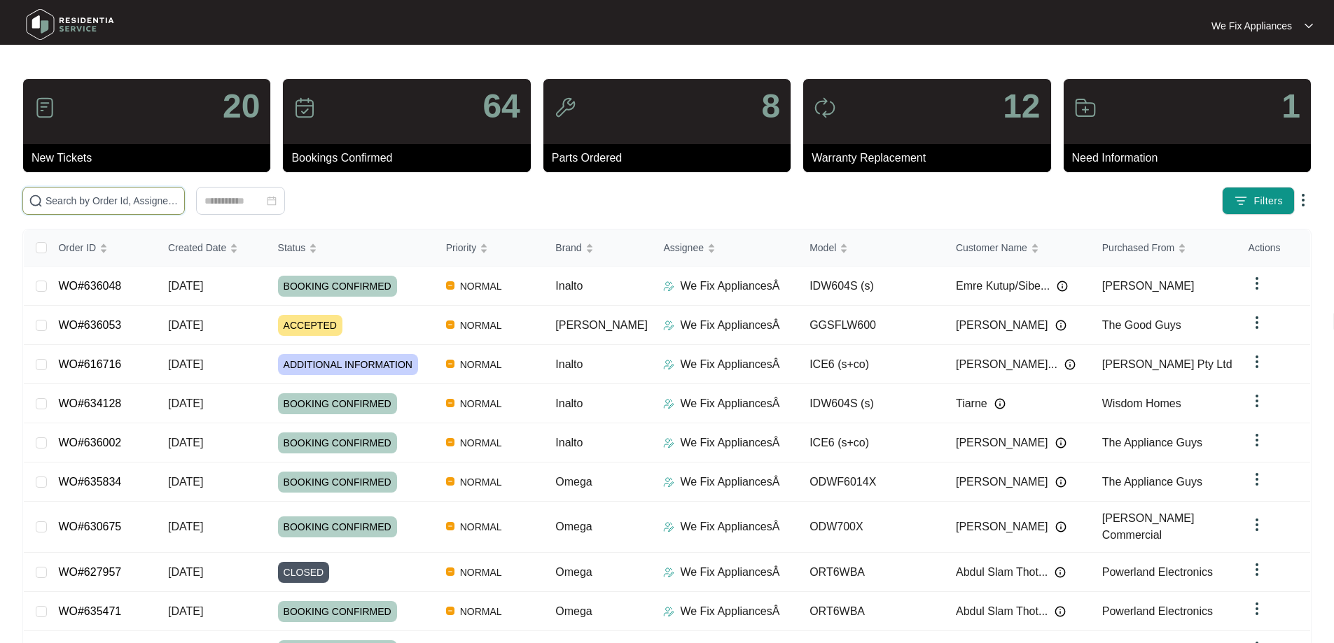
drag, startPoint x: 116, startPoint y: 192, endPoint x: 88, endPoint y: 206, distance: 31.3
paste input "636053"
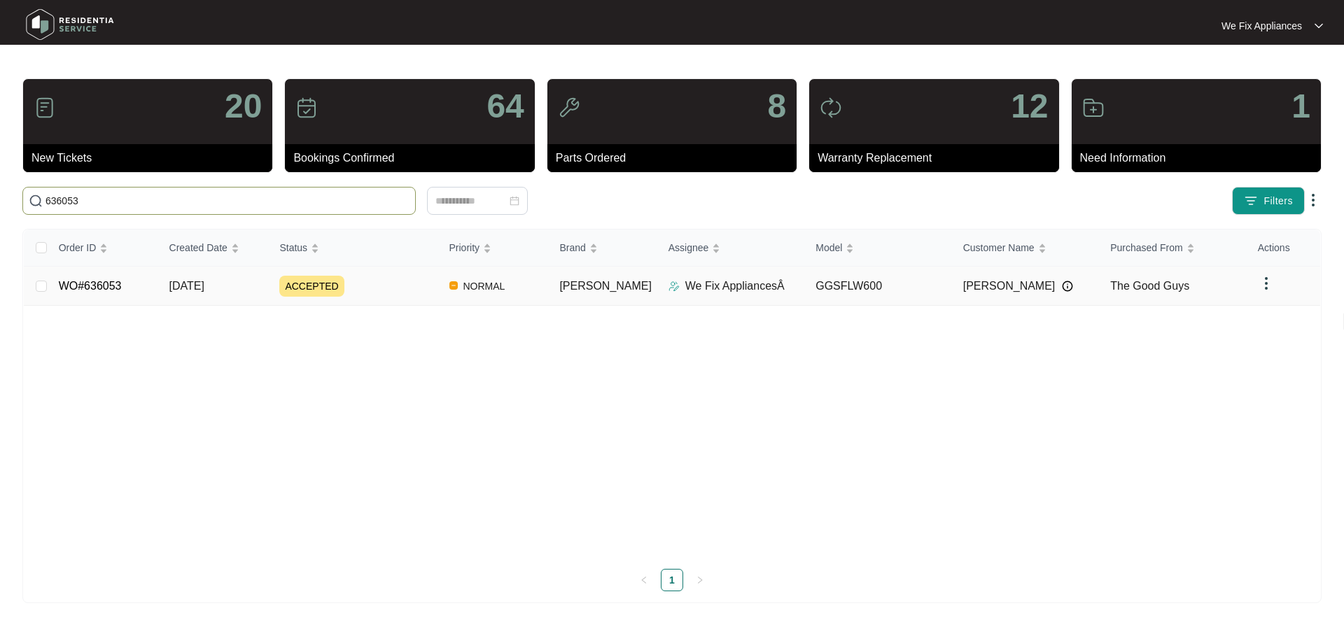
type input "636053"
click at [102, 284] on link "WO#636053" at bounding box center [90, 286] width 63 height 12
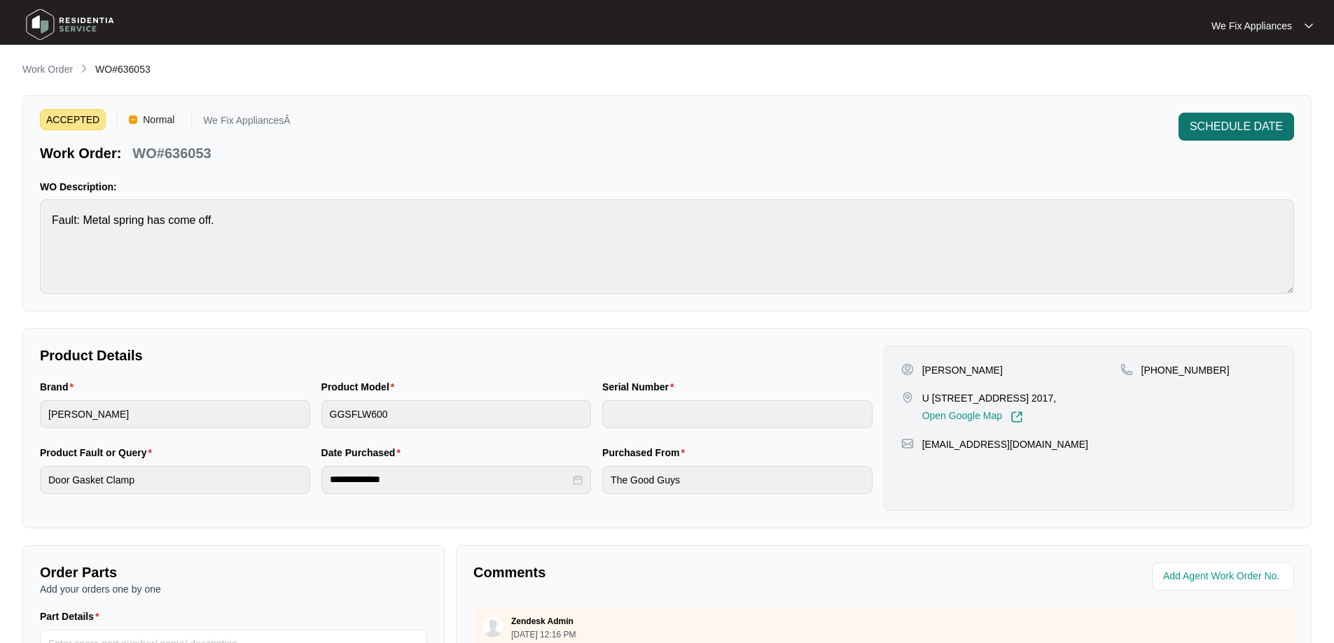
click at [1233, 134] on span "SCHEDULE DATE" at bounding box center [1235, 126] width 93 height 17
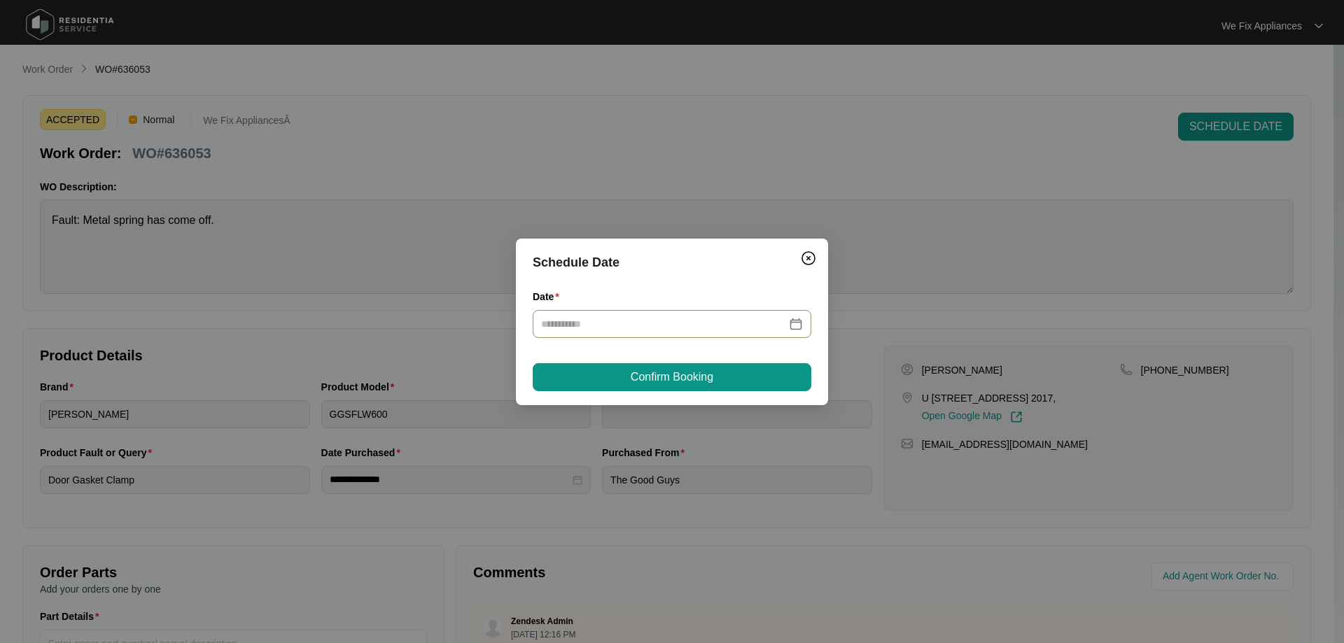
click at [645, 324] on input "Date" at bounding box center [663, 323] width 245 height 15
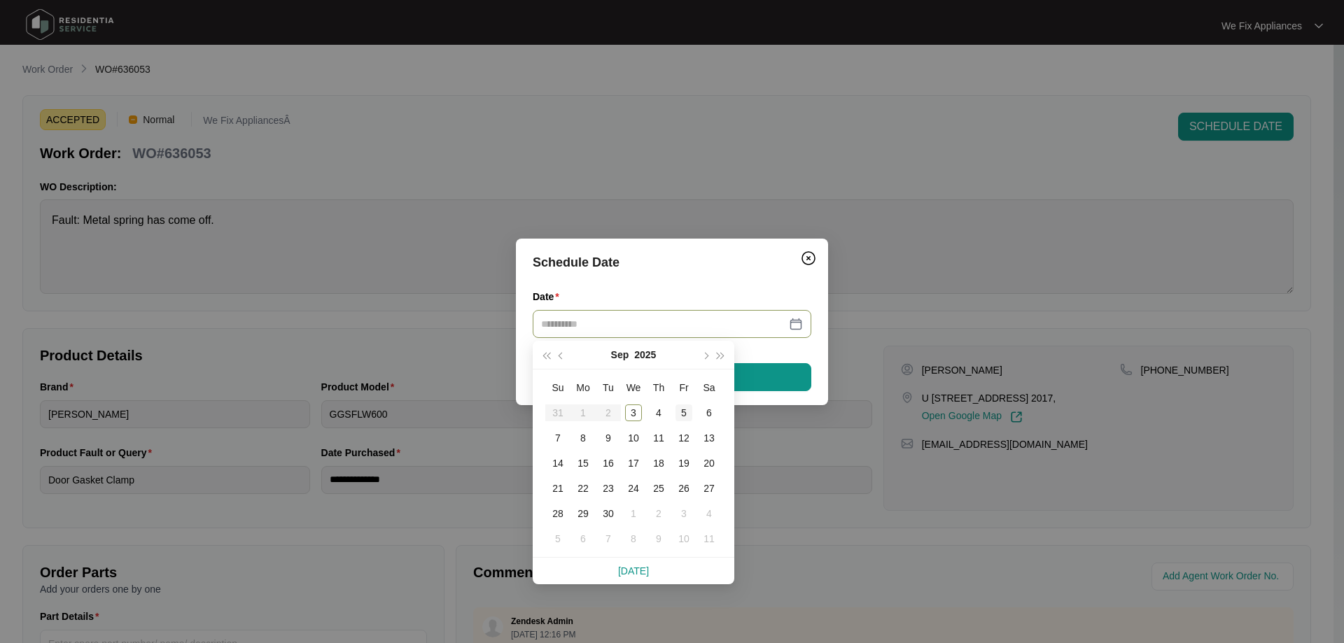
type input "**********"
click at [680, 417] on div "5" at bounding box center [684, 413] width 17 height 17
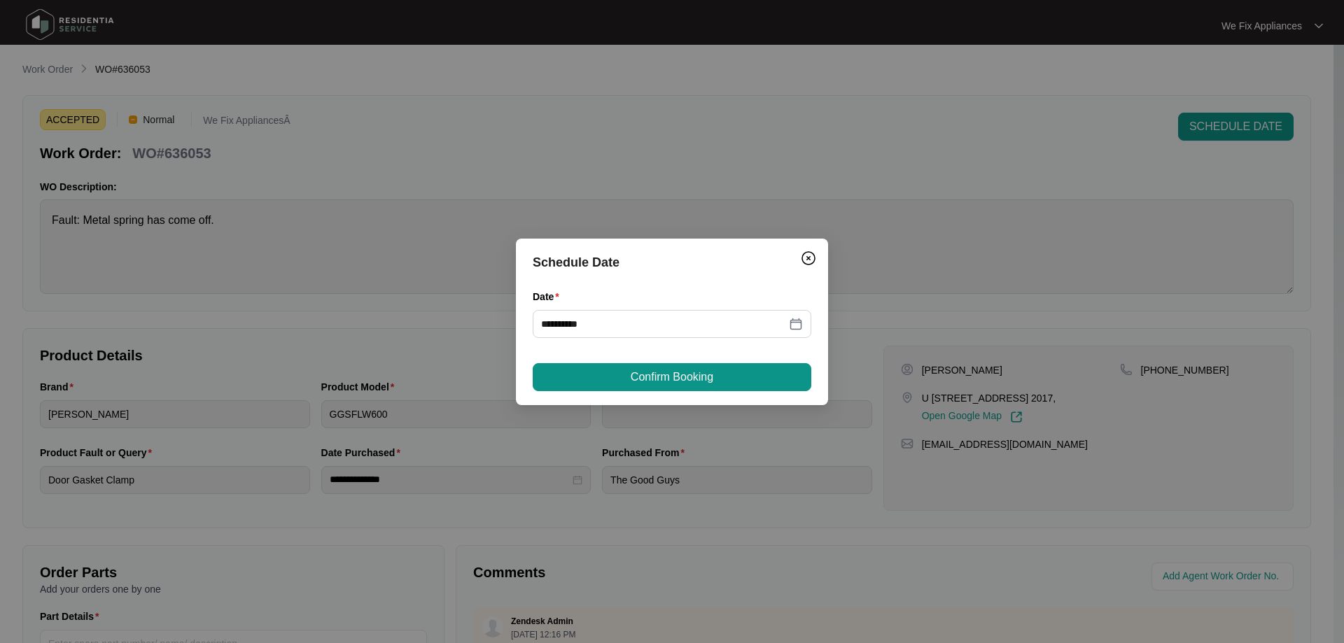
click at [695, 380] on span "Confirm Booking" at bounding box center [672, 377] width 83 height 17
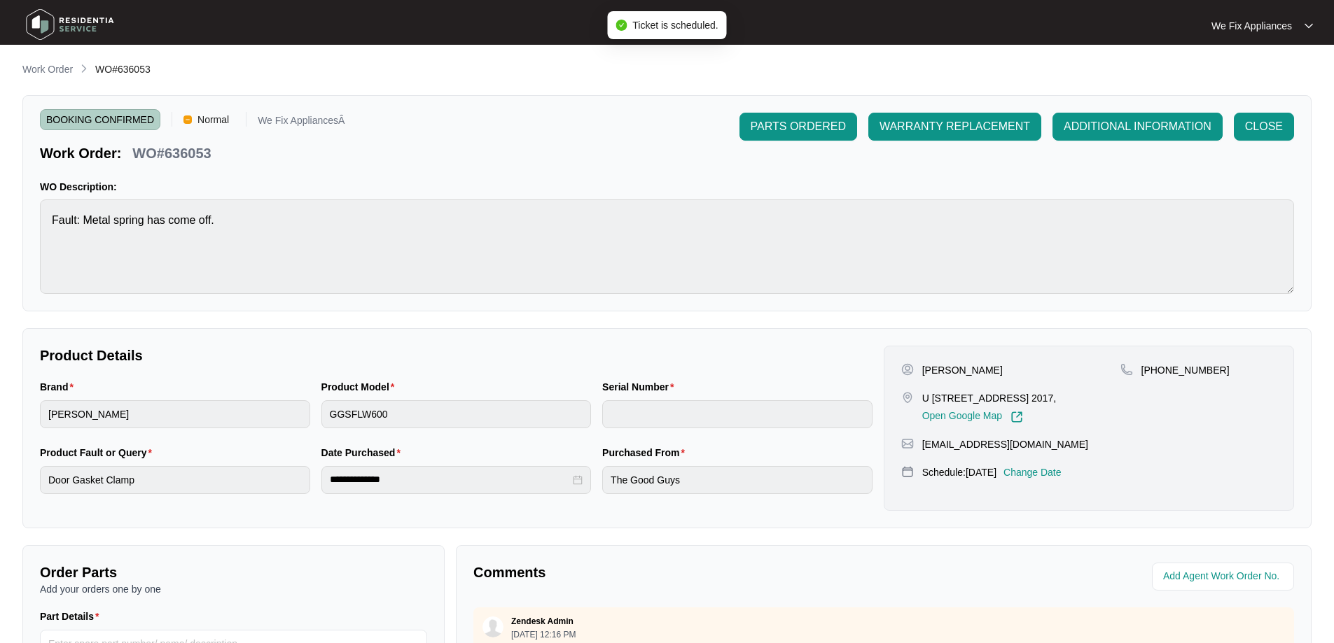
click at [64, 27] on img at bounding box center [70, 25] width 98 height 42
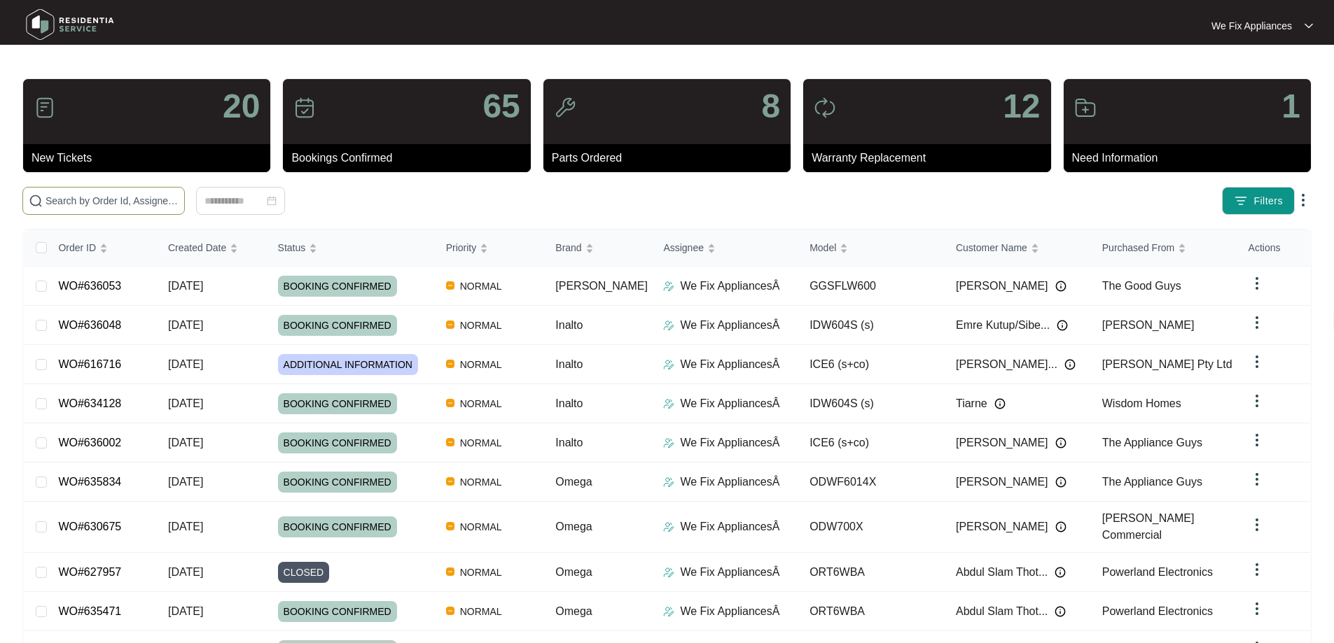
paste input "635281"
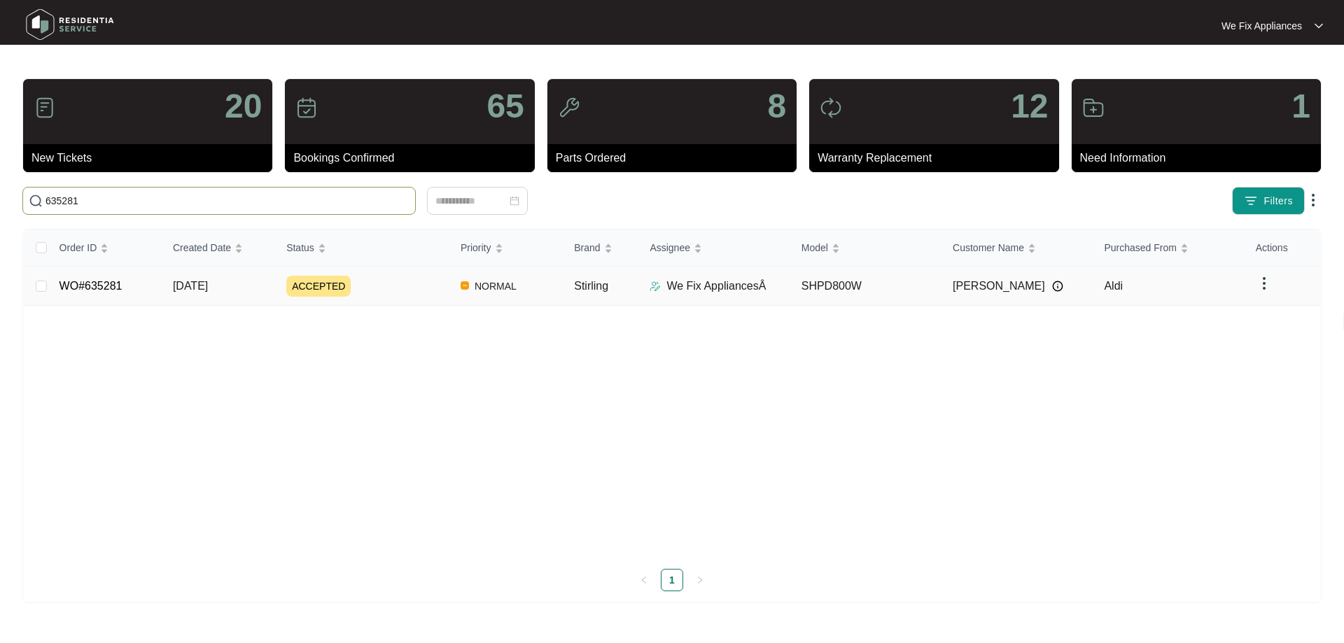
type input "635281"
click at [80, 280] on link "WO#635281" at bounding box center [91, 286] width 63 height 12
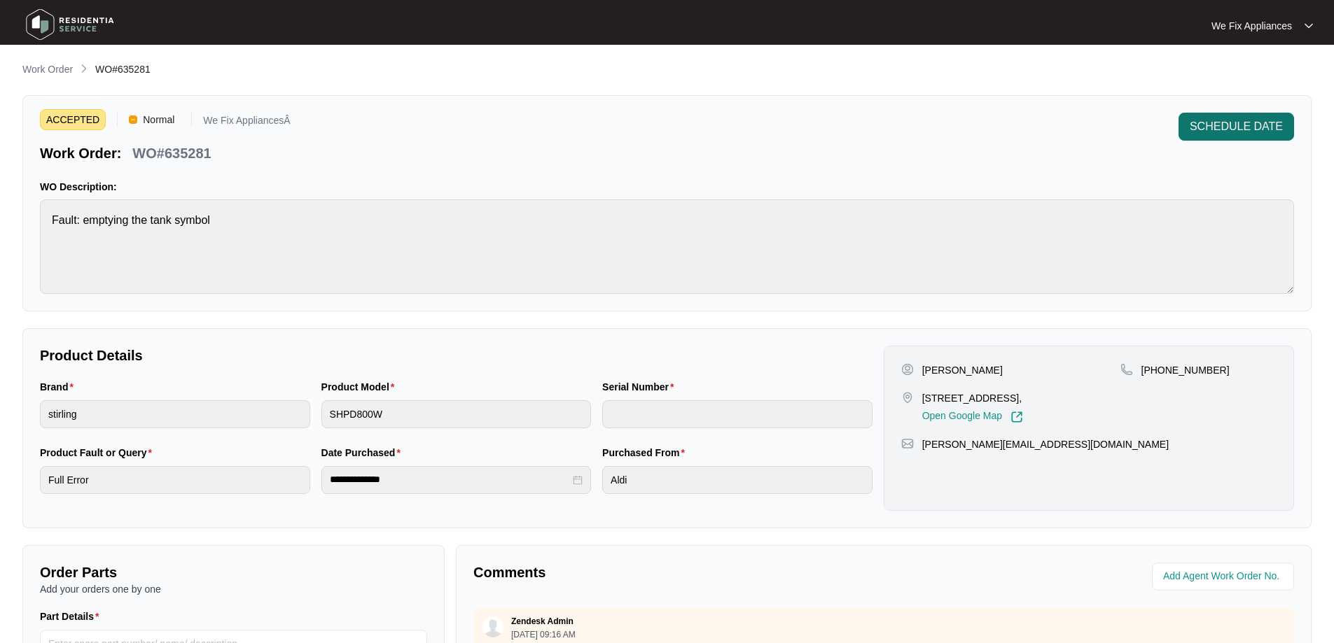
click at [1231, 124] on span "SCHEDULE DATE" at bounding box center [1235, 126] width 93 height 17
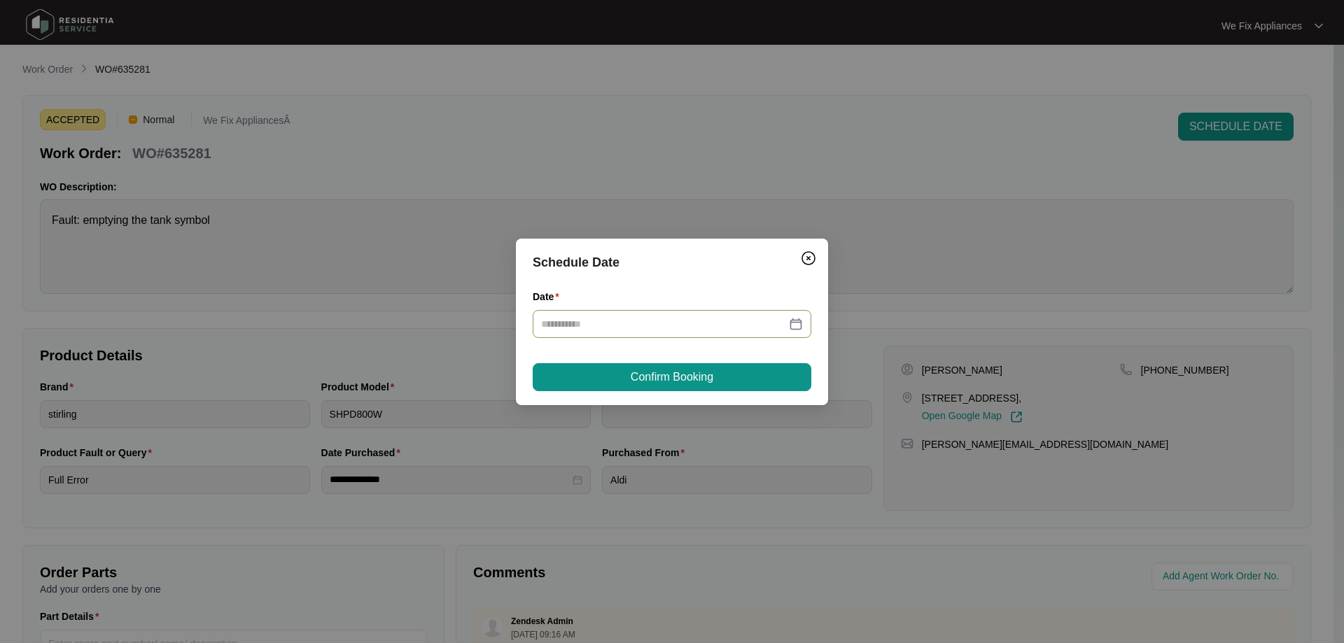
click at [647, 323] on input "Date" at bounding box center [663, 323] width 245 height 15
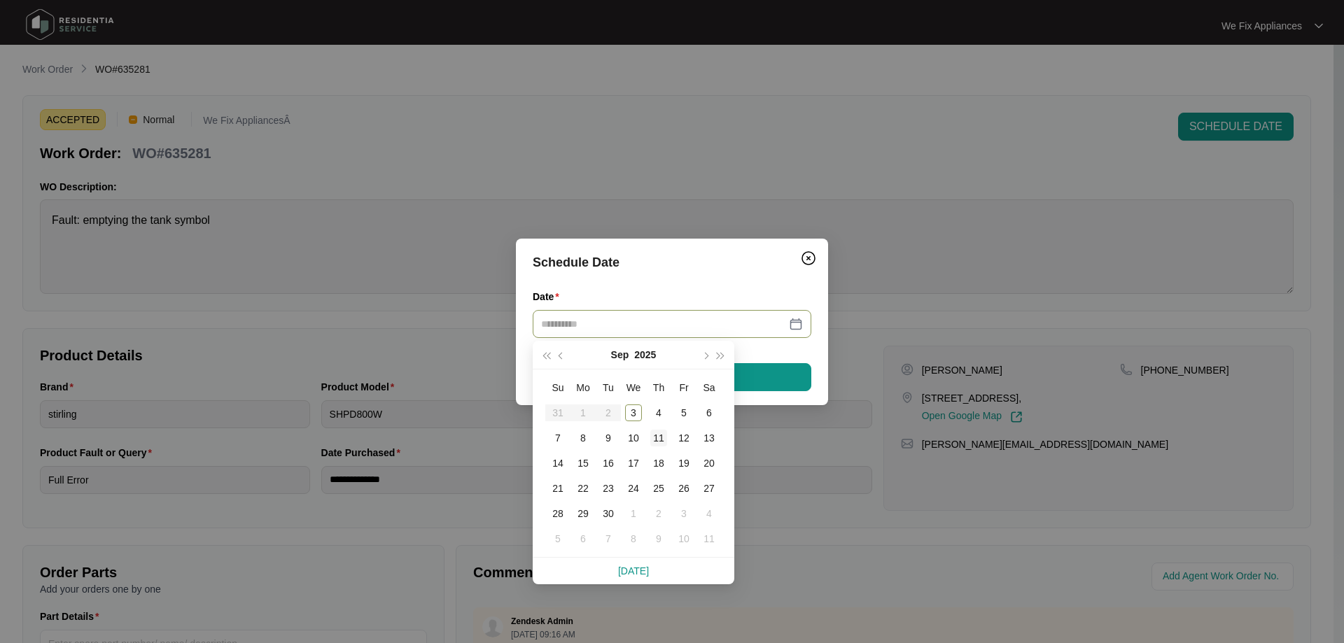
click at [658, 433] on div "11" at bounding box center [658, 438] width 17 height 17
type input "**********"
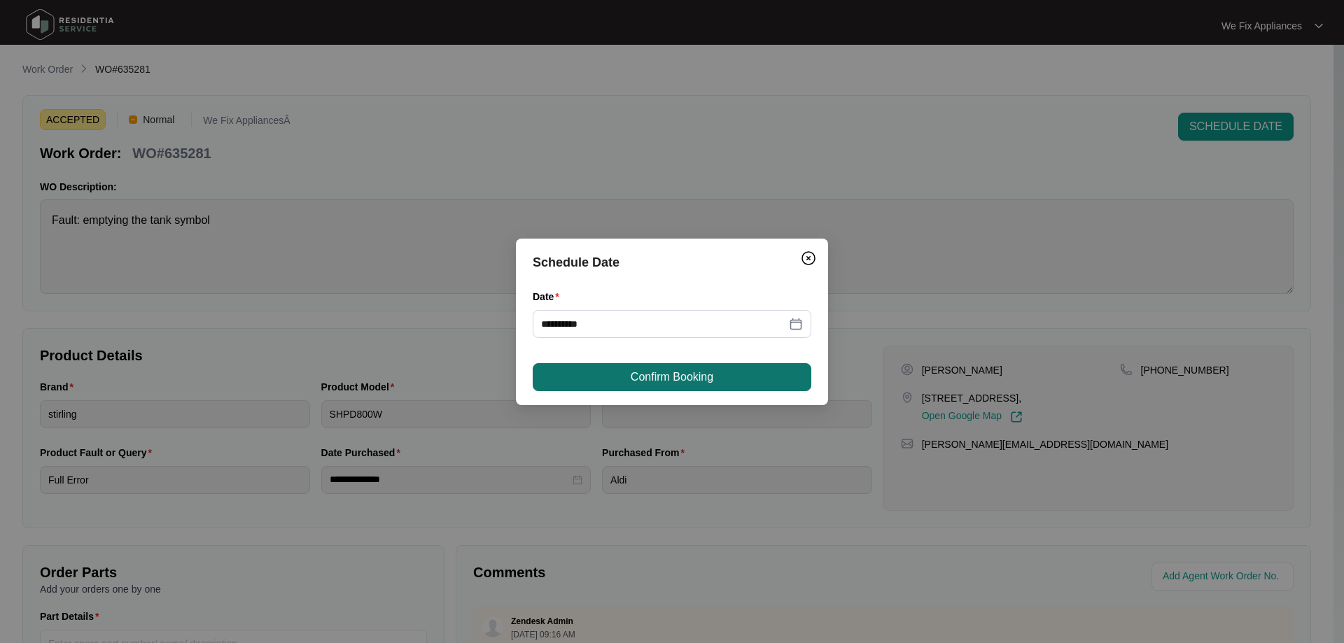
click at [671, 381] on span "Confirm Booking" at bounding box center [672, 377] width 83 height 17
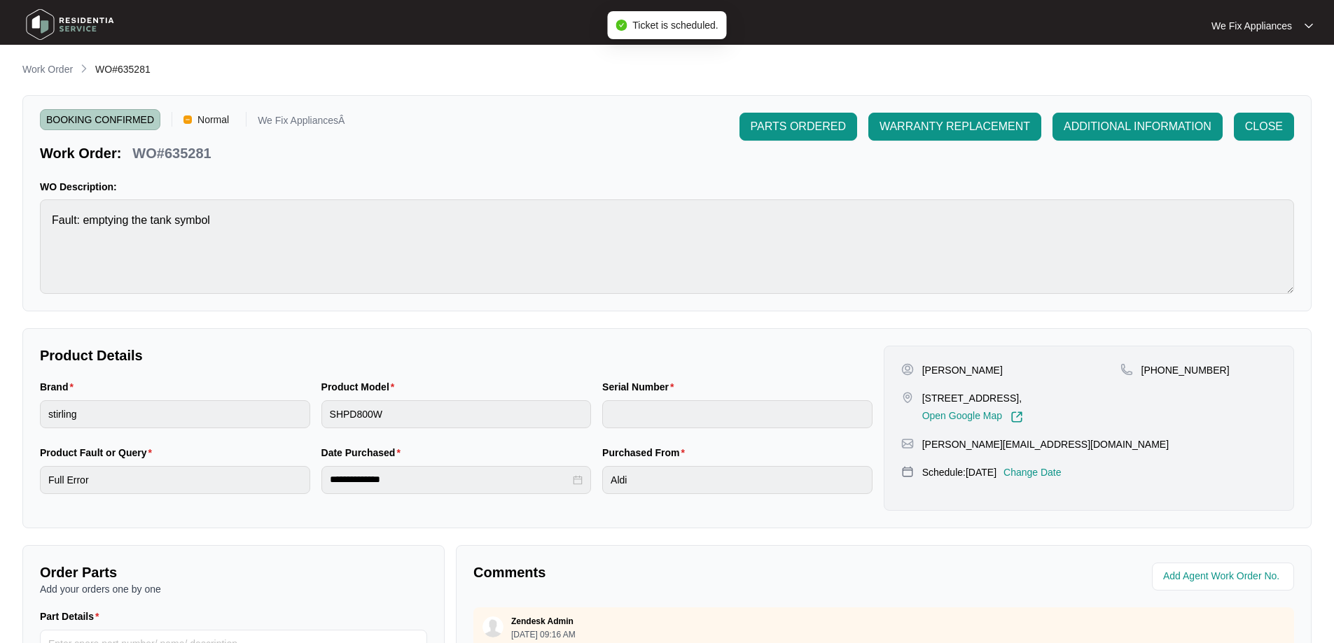
click at [93, 28] on img at bounding box center [70, 25] width 98 height 42
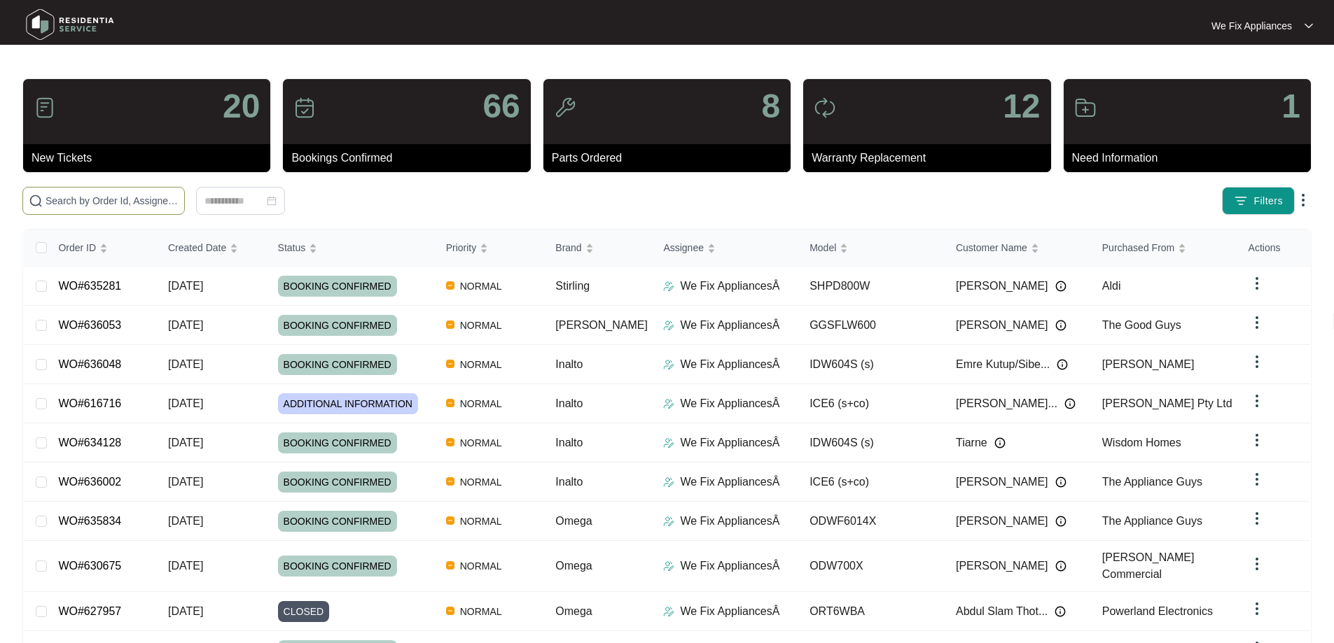
paste input "635471"
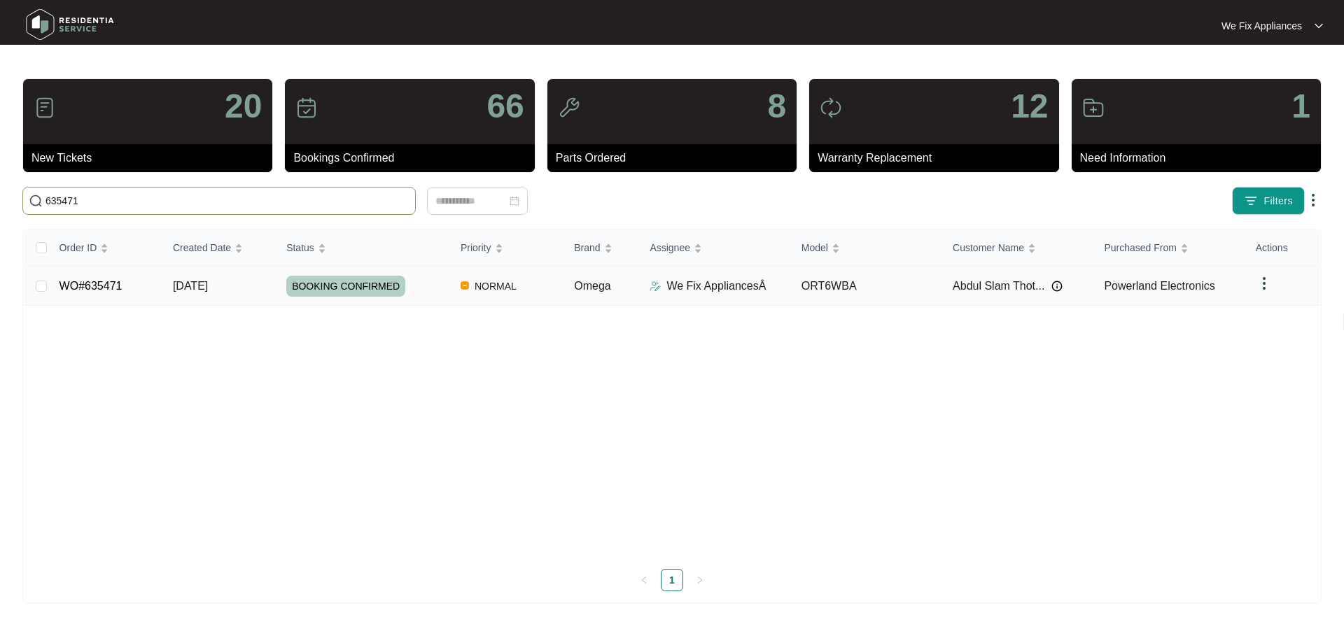
type input "635471"
click at [94, 284] on link "WO#635471" at bounding box center [91, 286] width 63 height 12
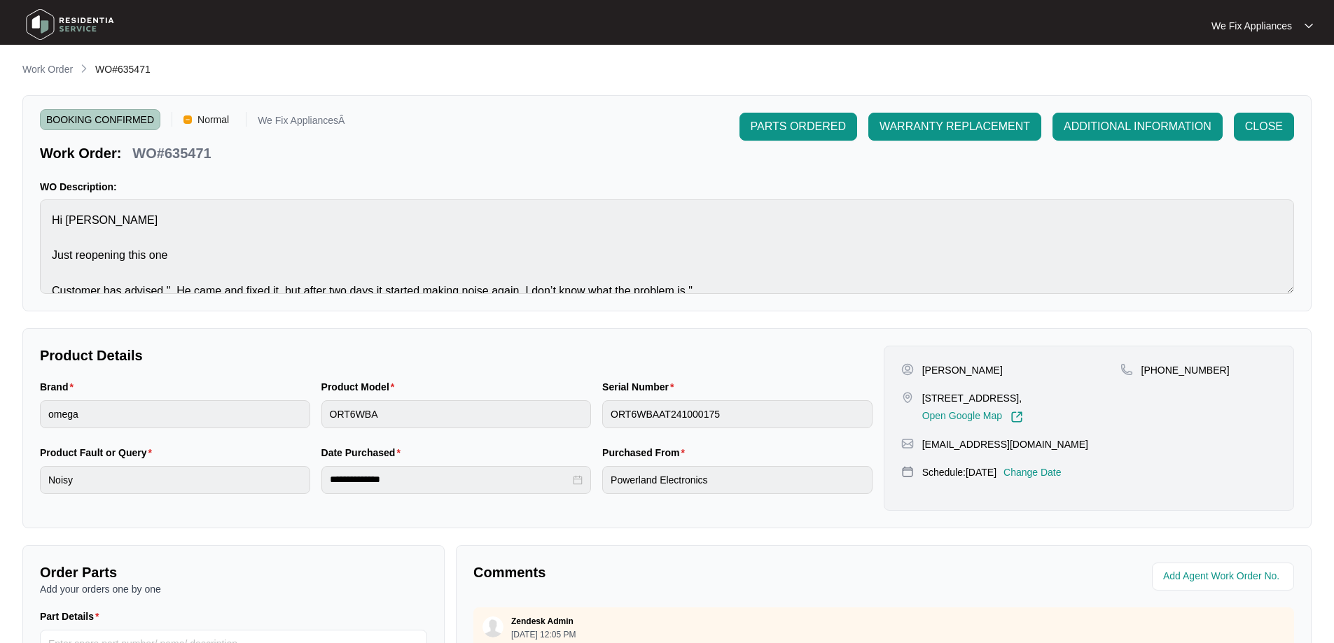
click at [1059, 475] on div "[PERSON_NAME] [STREET_ADDRESS], Open Google Map [PHONE_NUMBER] [EMAIL_ADDRESS][…" at bounding box center [1088, 428] width 410 height 165
click at [1054, 480] on p "Change Date" at bounding box center [1032, 473] width 58 height 14
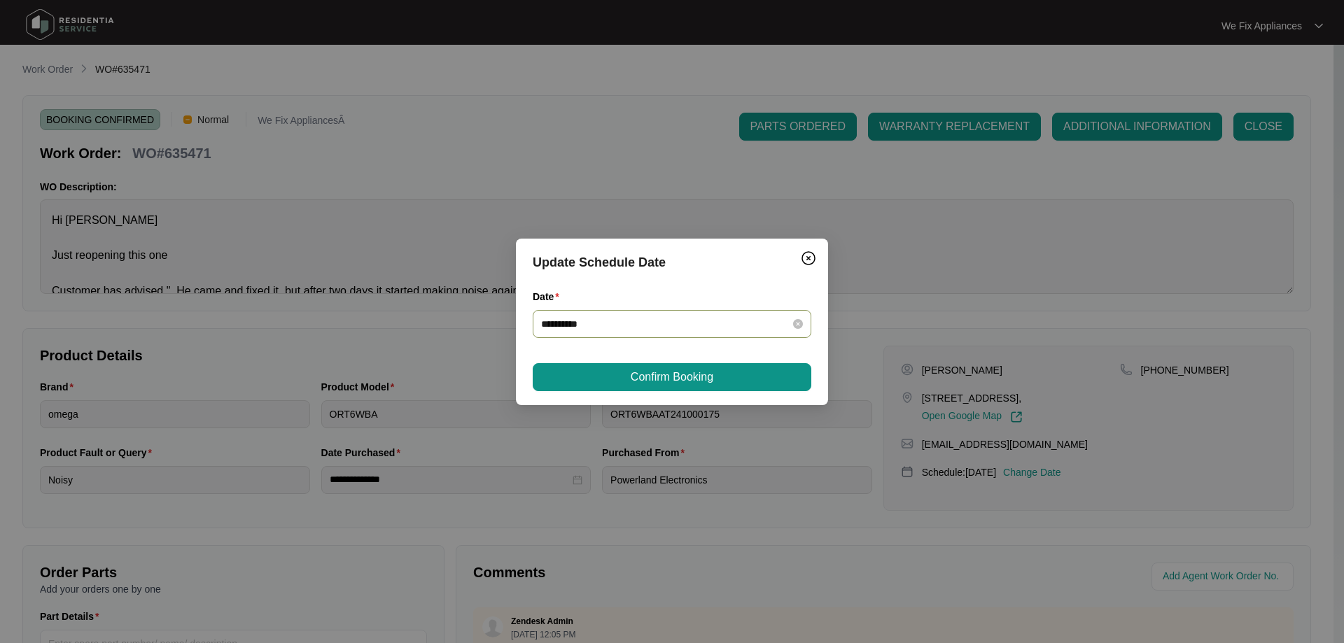
click at [611, 328] on input "**********" at bounding box center [663, 323] width 245 height 15
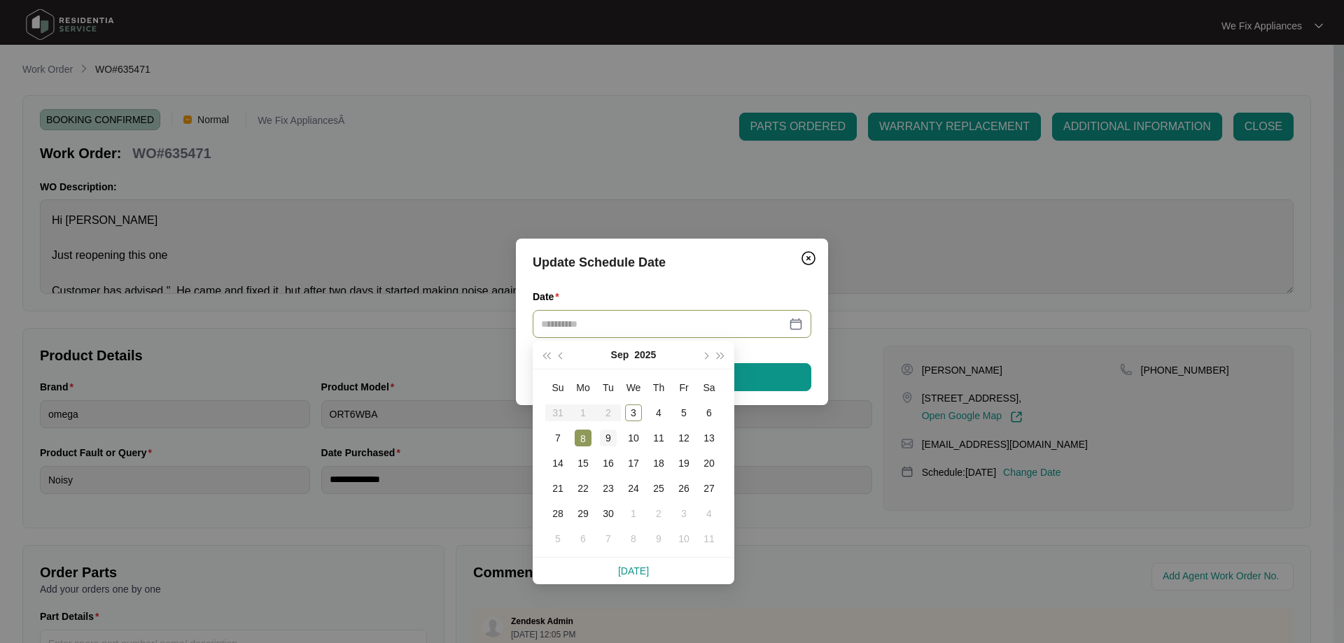
click at [606, 440] on div "9" at bounding box center [608, 438] width 17 height 17
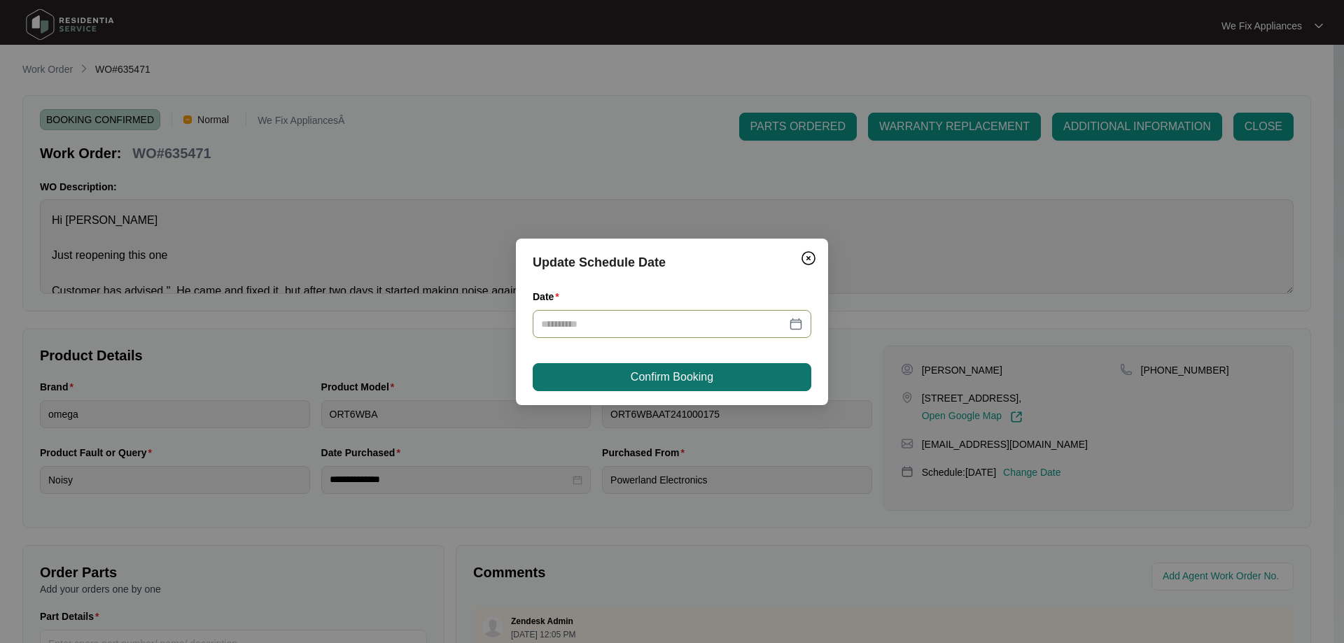
type input "**********"
click at [664, 380] on span "Confirm Booking" at bounding box center [672, 377] width 83 height 17
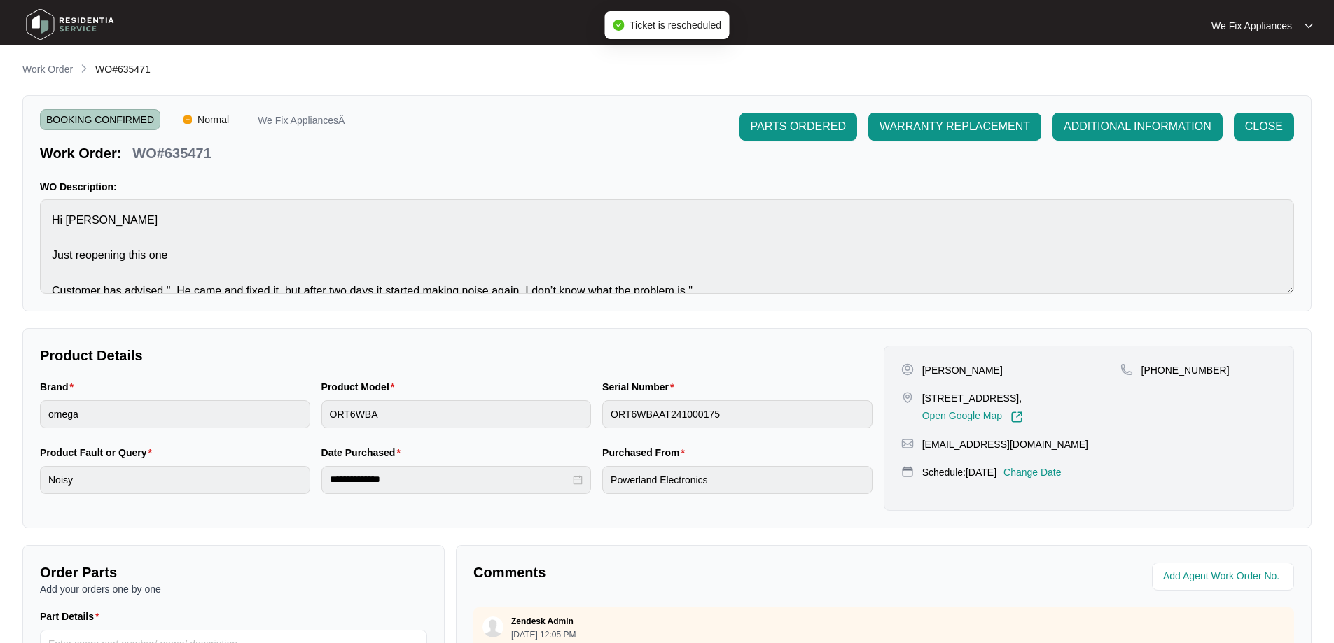
click at [69, 22] on img at bounding box center [70, 25] width 98 height 42
